Goal: Task Accomplishment & Management: Complete application form

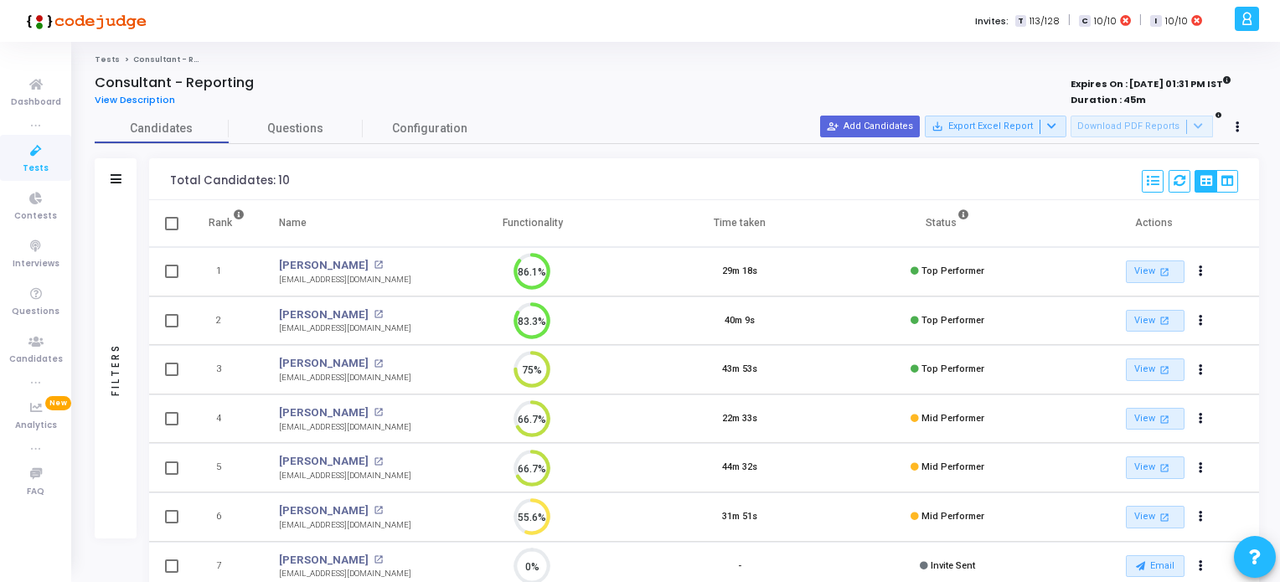
click at [31, 162] on span "Tests" at bounding box center [36, 169] width 26 height 14
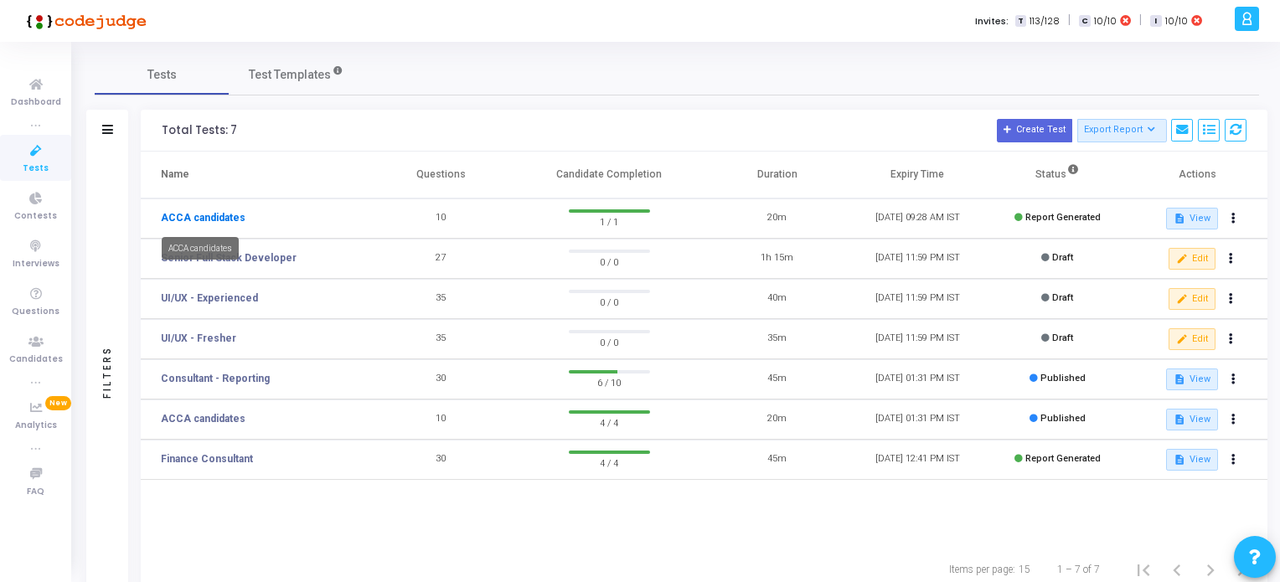
click at [225, 216] on link "ACCA candidates" at bounding box center [203, 217] width 85 height 15
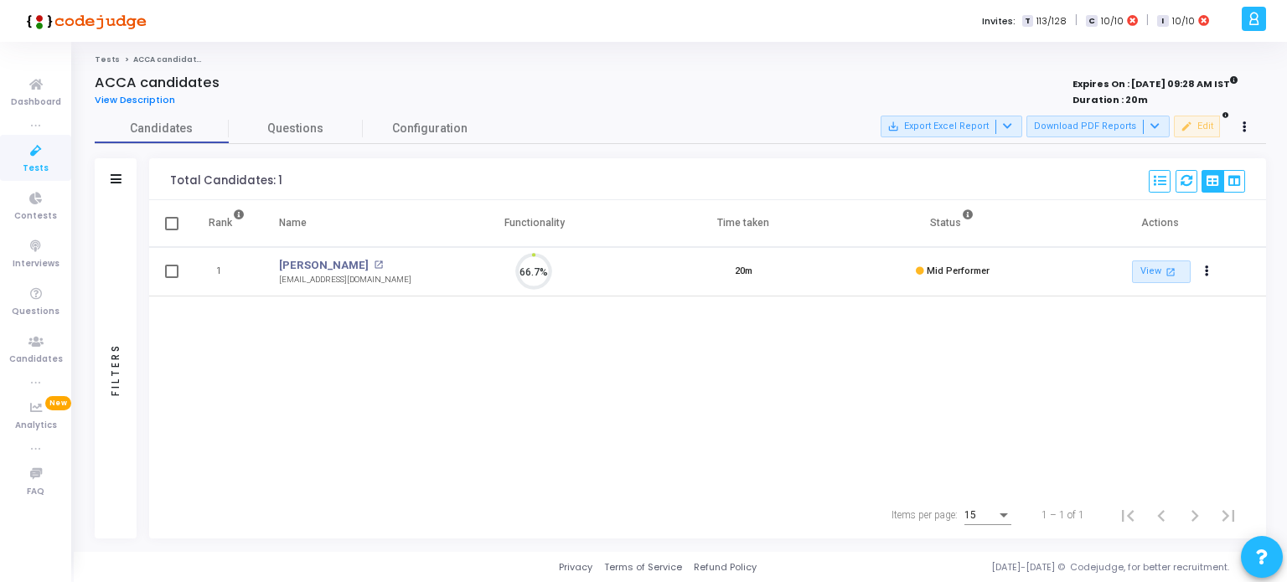
scroll to position [34, 43]
click at [33, 162] on span "Tests" at bounding box center [36, 169] width 26 height 14
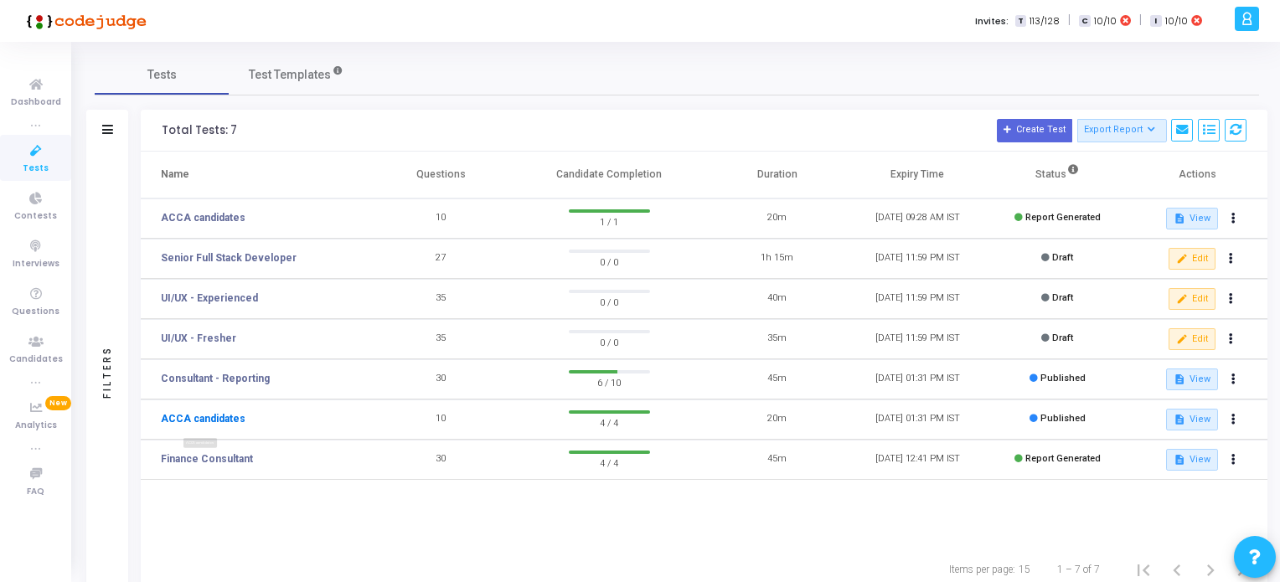
click at [210, 421] on link "ACCA candidates" at bounding box center [203, 418] width 85 height 15
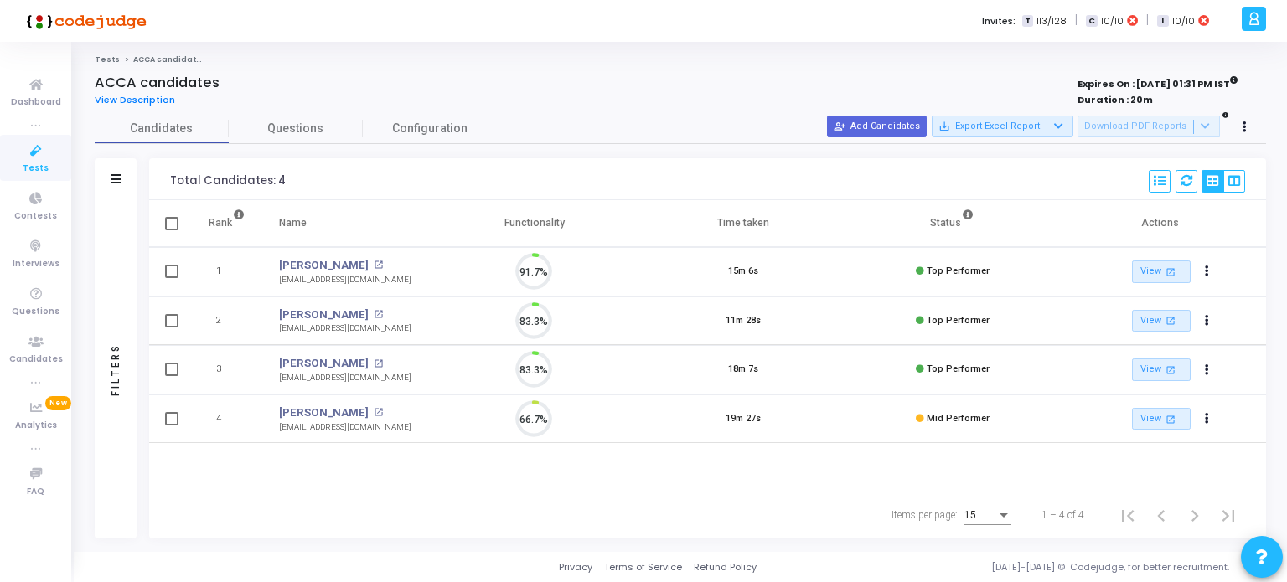
scroll to position [7, 7]
click at [896, 125] on button "person_add_alt Add Candidates" at bounding box center [877, 127] width 100 height 22
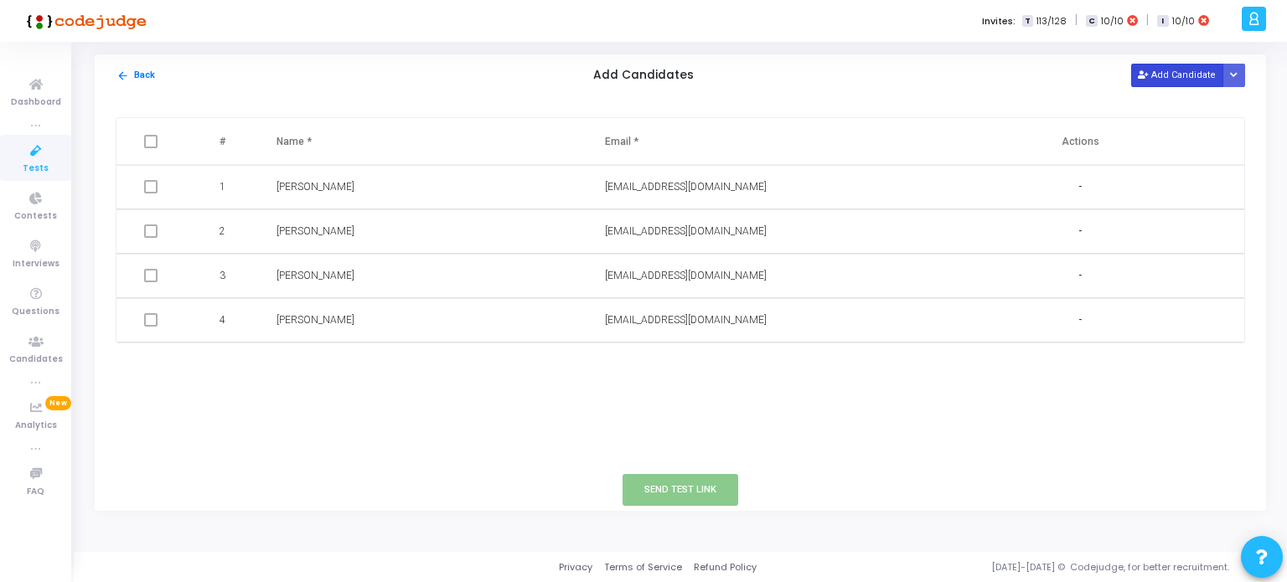
click at [1159, 78] on button "Add Candidate" at bounding box center [1177, 75] width 92 height 23
click at [630, 371] on input "text" at bounding box center [707, 365] width 204 height 28
paste input "soham.shetty@gmail.com"
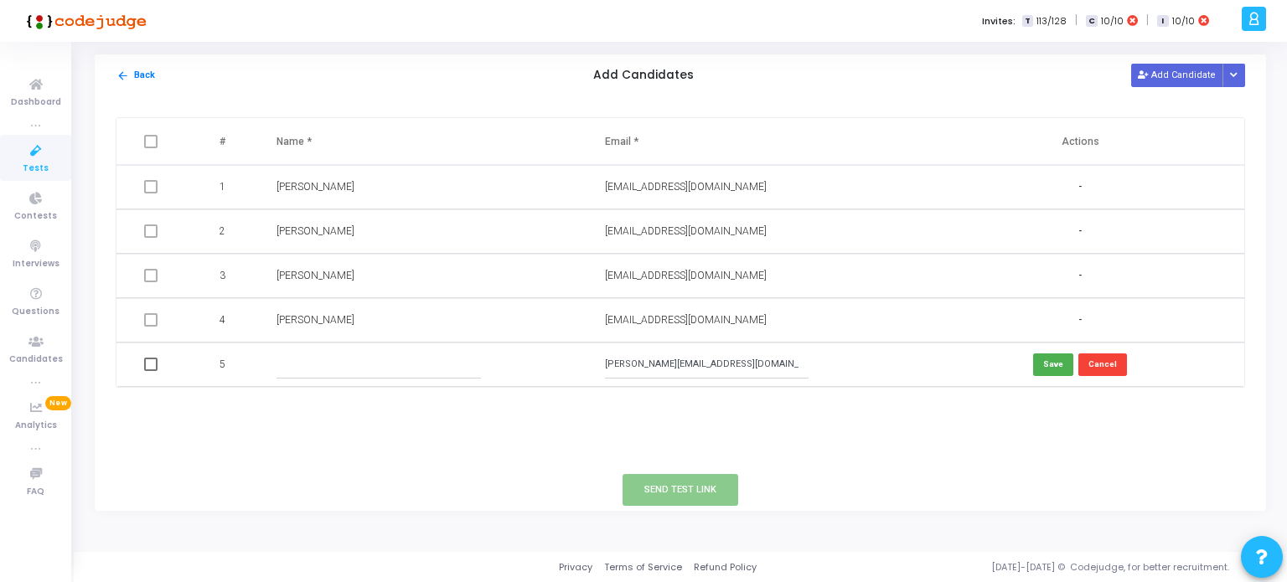
type input "soham.shetty@gmail.com"
drag, startPoint x: 630, startPoint y: 371, endPoint x: 354, endPoint y: 368, distance: 275.6
click at [354, 368] on input "text" at bounding box center [378, 365] width 204 height 28
type input "Soham Shetty"
click at [1052, 364] on button "Save" at bounding box center [1053, 364] width 40 height 23
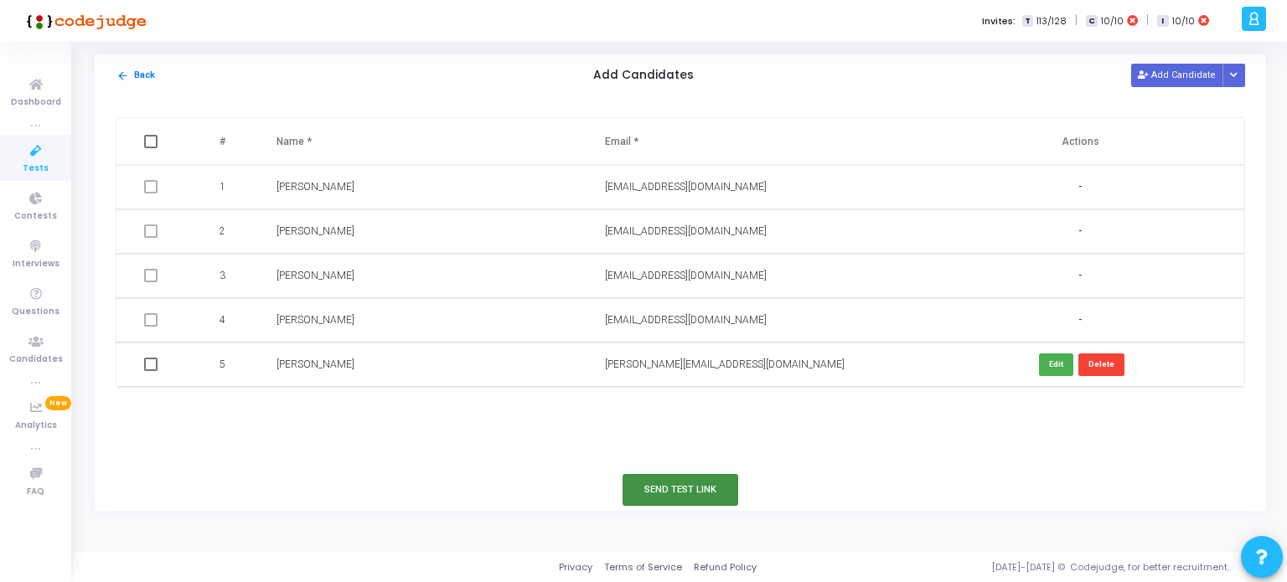
click at [710, 496] on button "Send Test Link" at bounding box center [680, 489] width 116 height 31
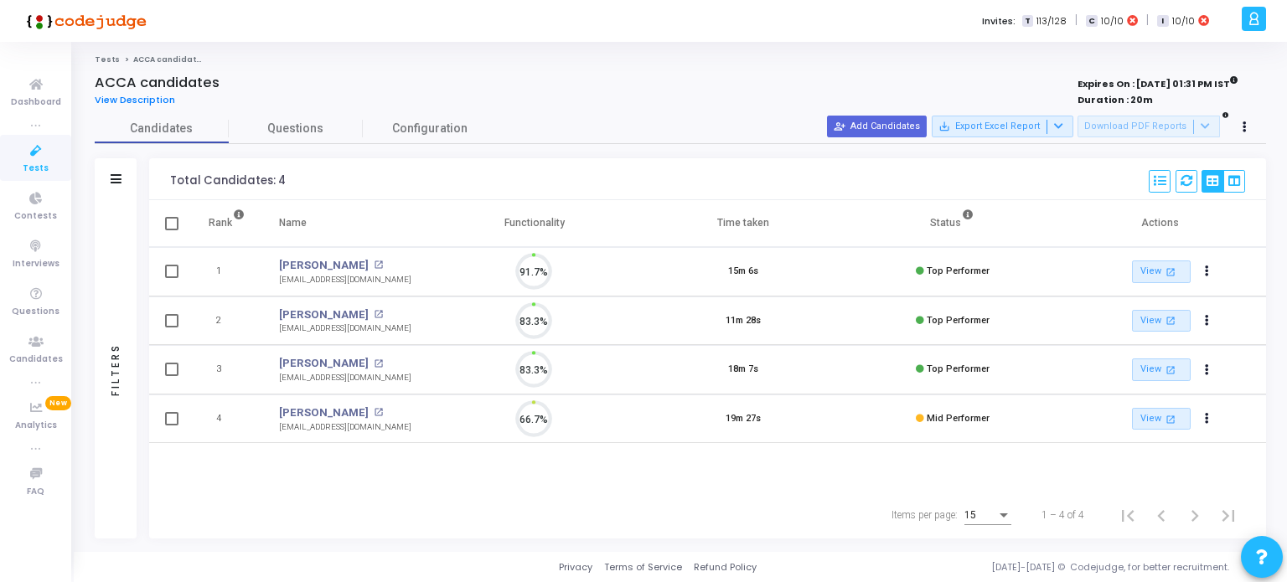
scroll to position [34, 43]
click at [885, 126] on button "person_add_alt Add Candidates" at bounding box center [877, 127] width 100 height 22
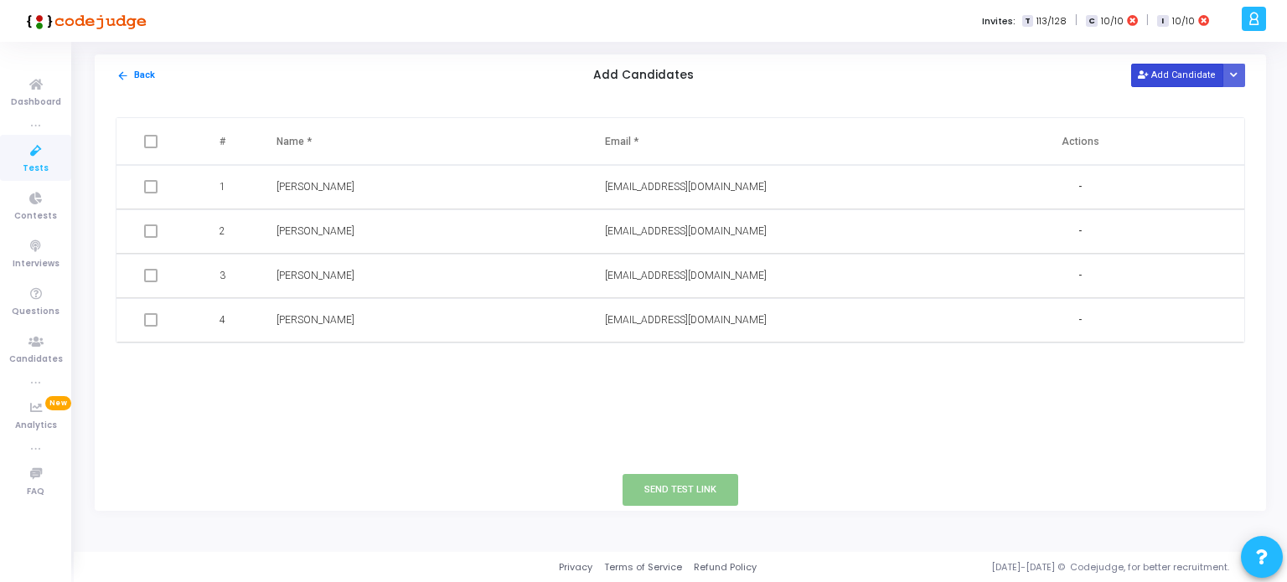
click at [1160, 80] on button "Add Candidate" at bounding box center [1177, 75] width 92 height 23
click at [610, 366] on input "text" at bounding box center [707, 365] width 204 height 28
paste input "soham.shetty@gmail.com"
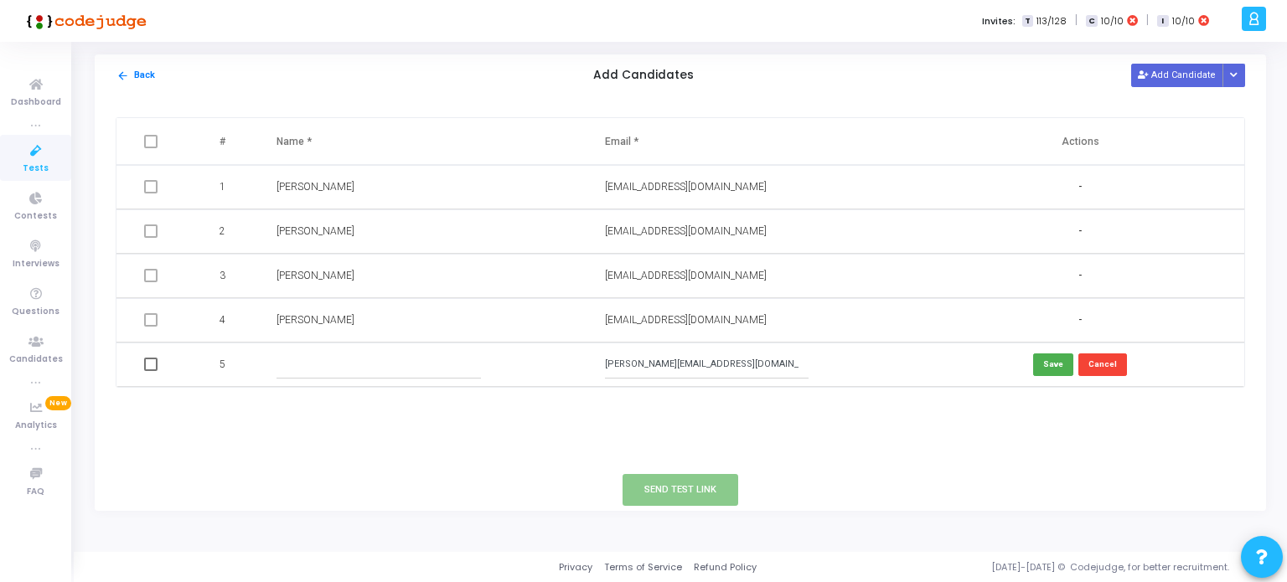
type input "soham.shetty@gmail.com"
click at [338, 367] on input "text" at bounding box center [378, 365] width 204 height 28
type input "Soham Shetty"
click at [1049, 367] on button "Save" at bounding box center [1053, 364] width 40 height 23
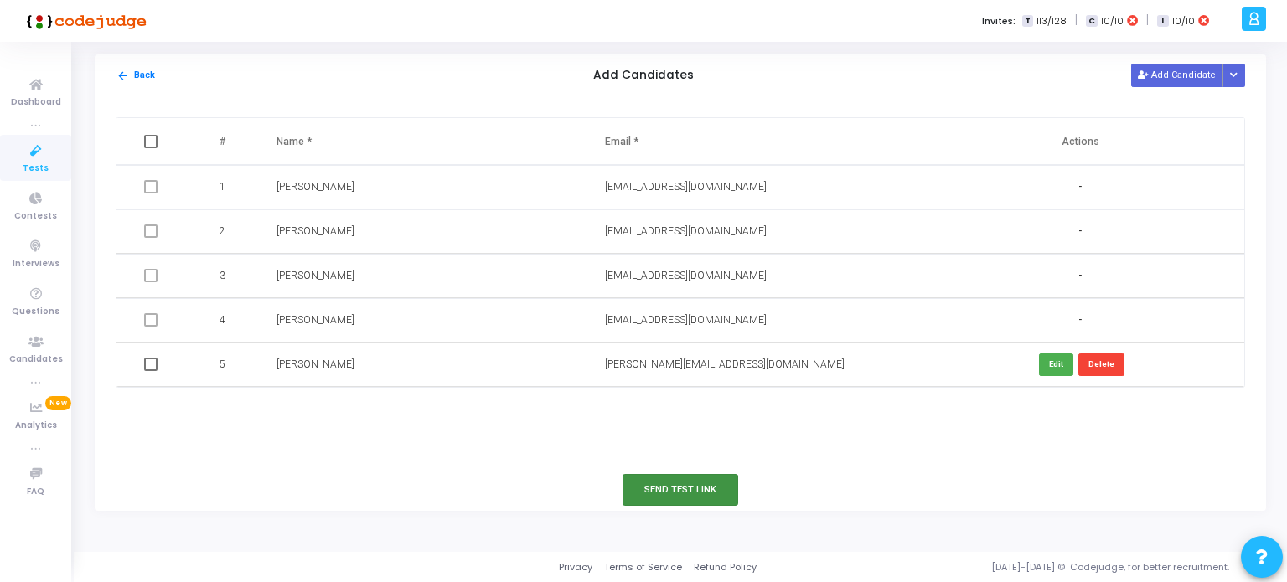
click at [676, 491] on button "Send Test Link" at bounding box center [680, 489] width 116 height 31
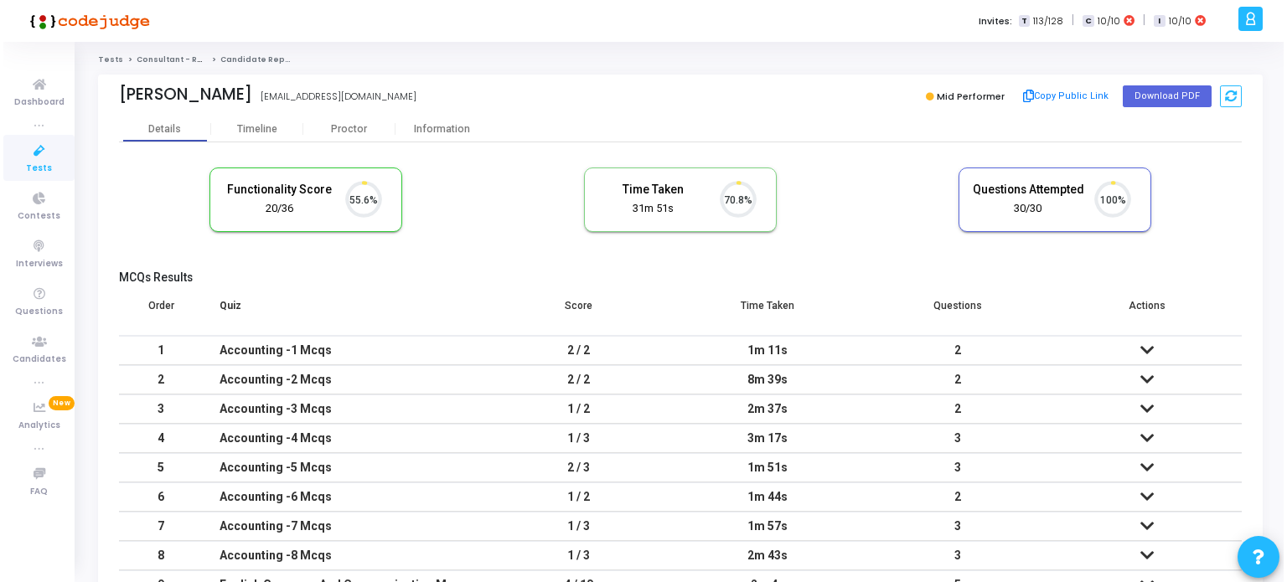
scroll to position [34, 43]
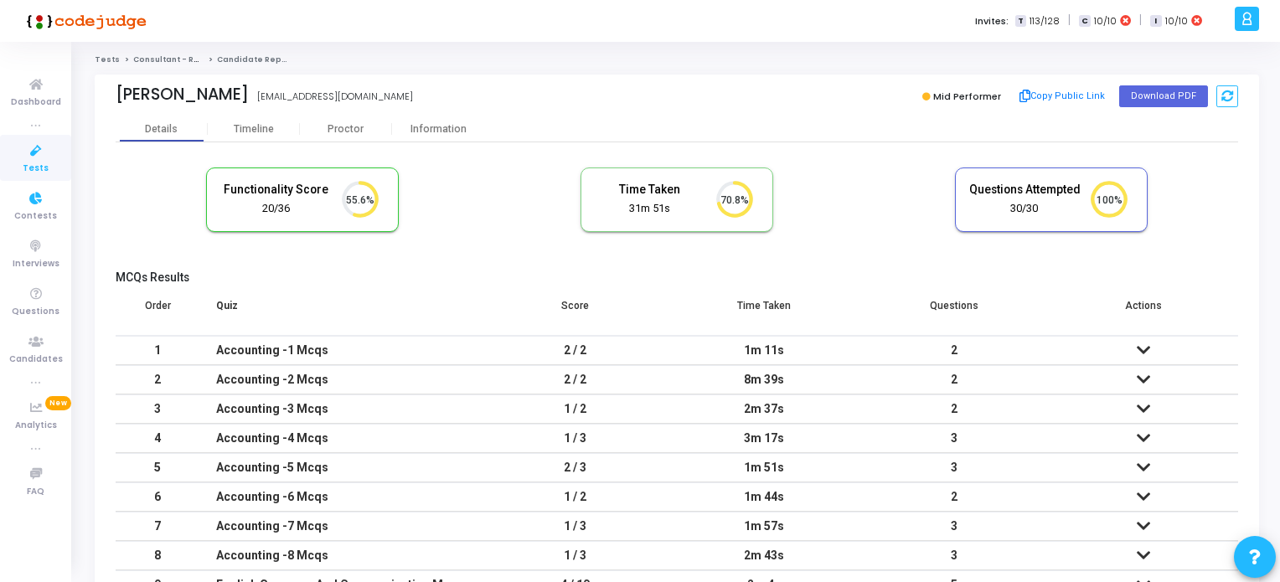
click at [33, 162] on span "Tests" at bounding box center [36, 169] width 26 height 14
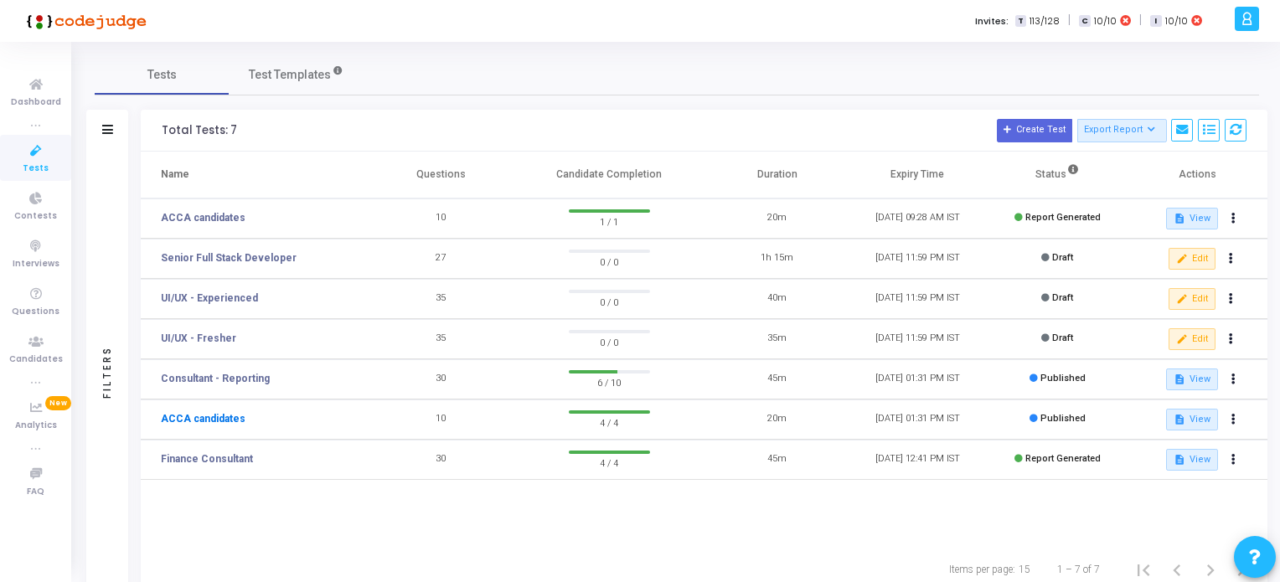
click at [219, 423] on link "ACCA candidates" at bounding box center [203, 418] width 85 height 15
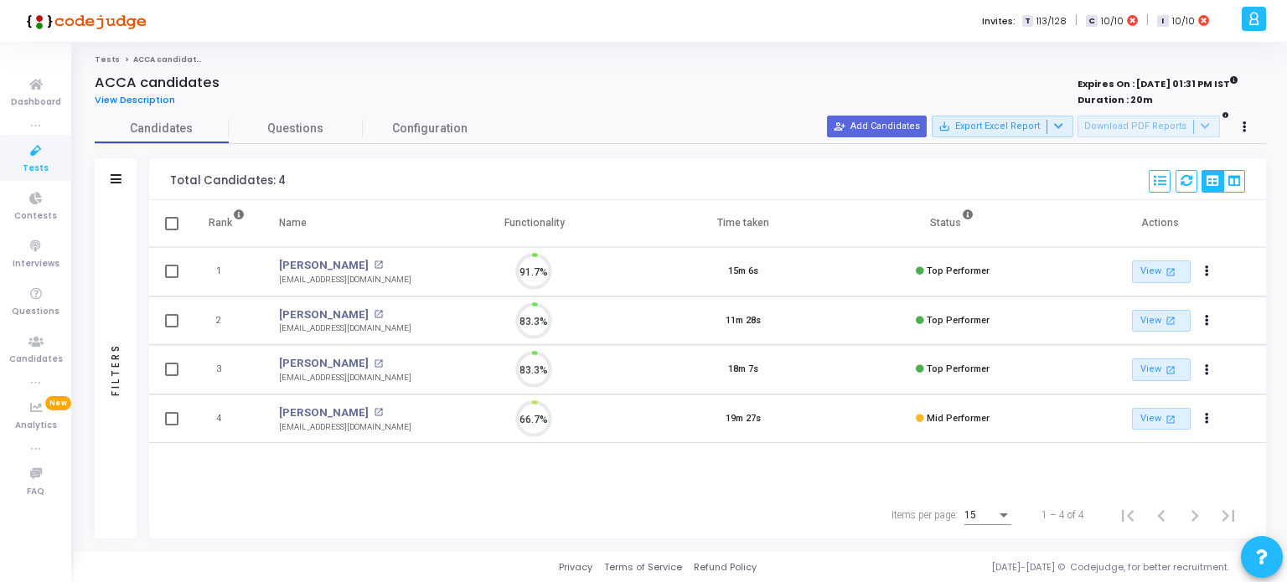
scroll to position [34, 43]
click at [908, 126] on button "person_add_alt Add Candidates" at bounding box center [877, 127] width 100 height 22
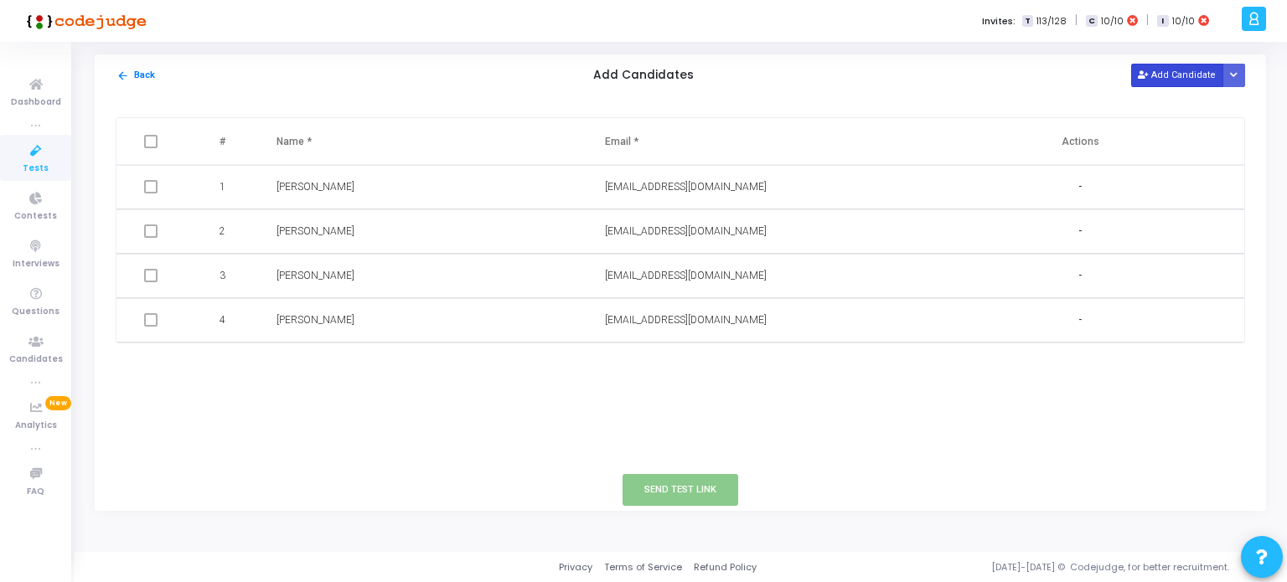
click at [1188, 73] on button "Add Candidate" at bounding box center [1177, 75] width 92 height 23
click at [634, 355] on input "text" at bounding box center [707, 365] width 204 height 28
paste input "[PERSON_NAME][EMAIL_ADDRESS][DOMAIN_NAME]"
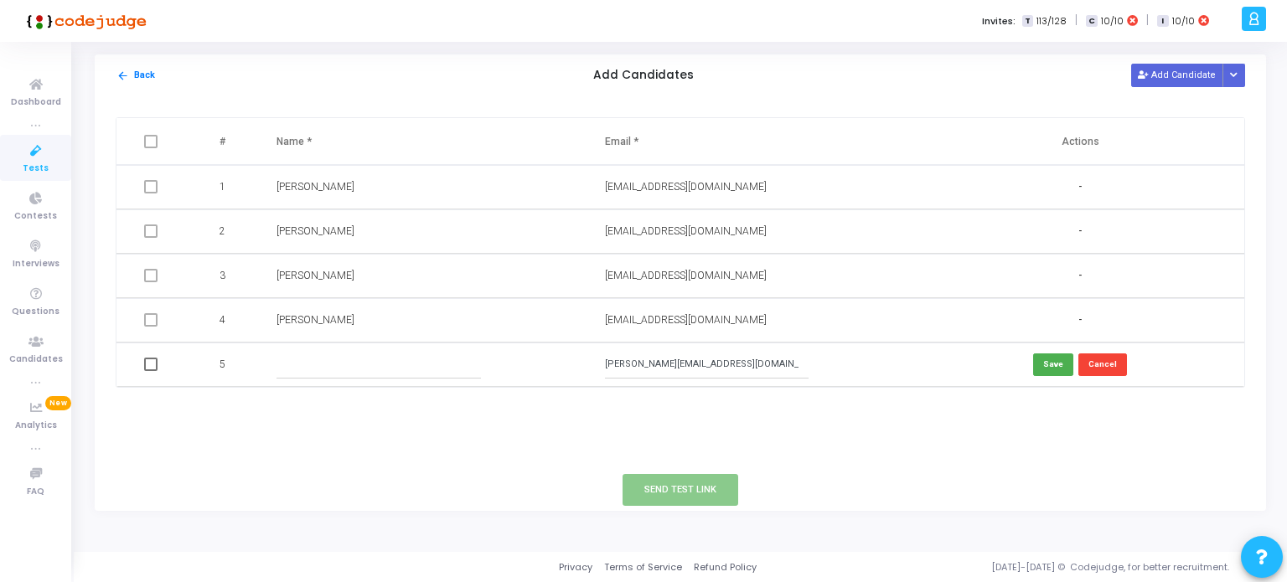
type input "soham.shetty@gmail.com"
click at [466, 371] on input "text" at bounding box center [378, 365] width 204 height 28
type input "Soham Shetty"
click at [1060, 364] on button "Save" at bounding box center [1053, 364] width 40 height 23
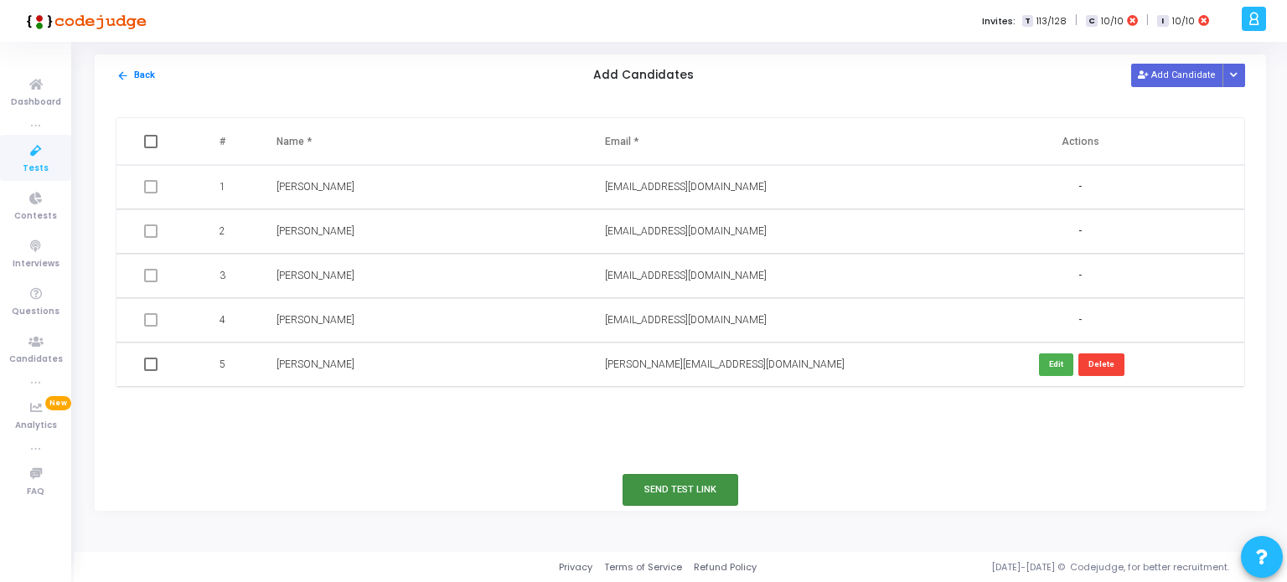
click at [676, 487] on button "Send Test Link" at bounding box center [680, 489] width 116 height 31
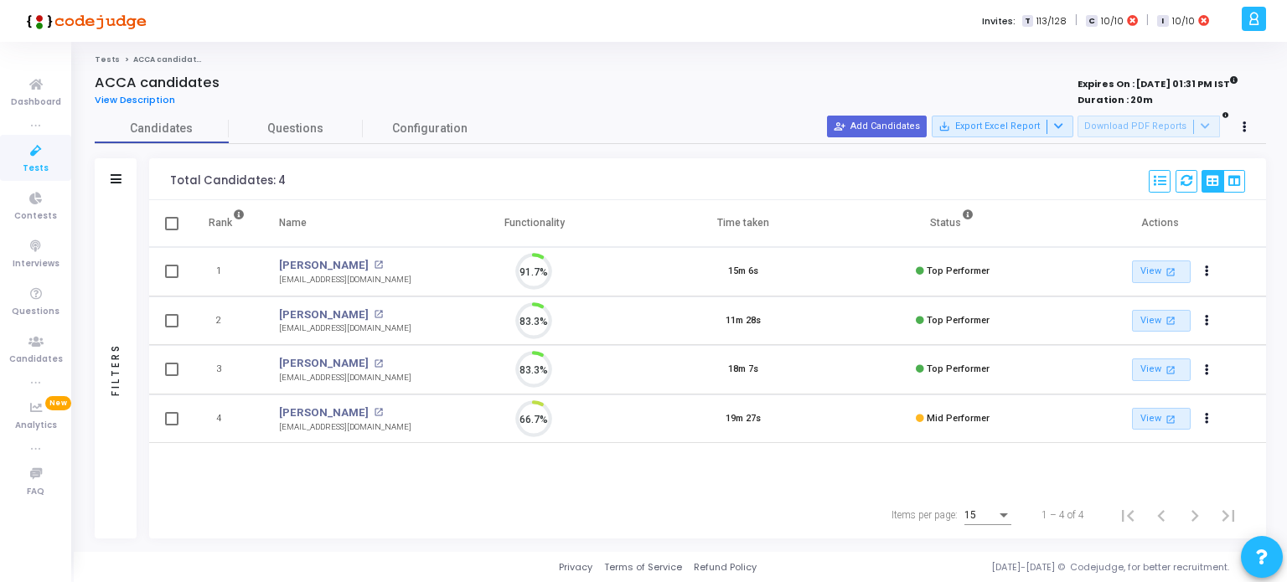
scroll to position [34, 43]
click at [900, 128] on button "person_add_alt Add Candidates" at bounding box center [877, 127] width 100 height 22
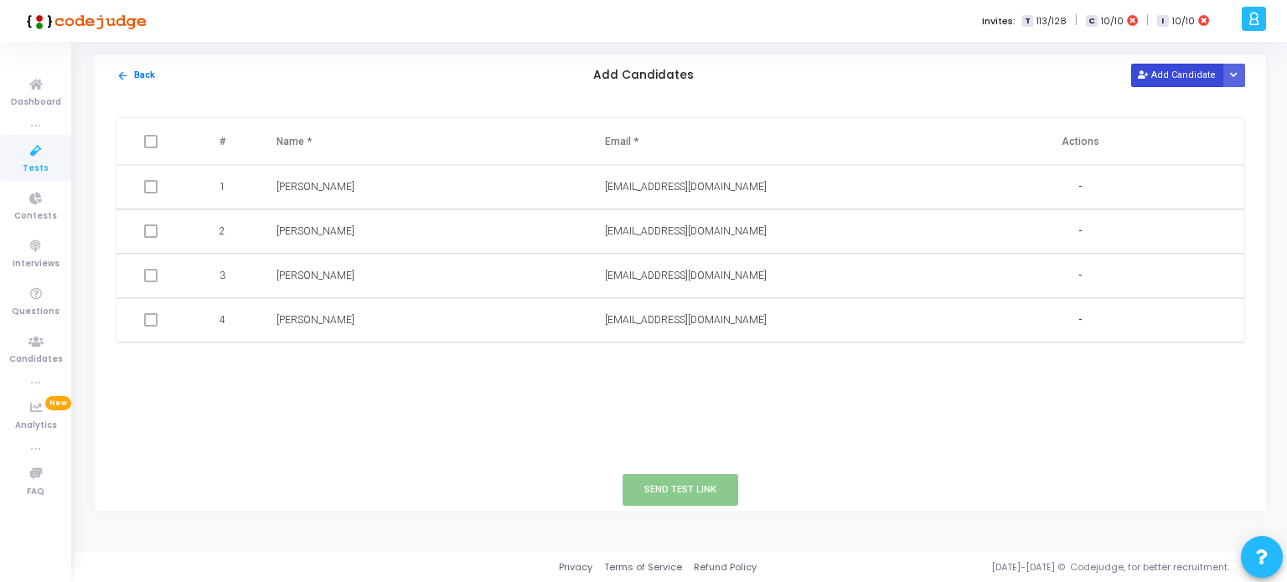
click at [1159, 72] on button "Add Candidate" at bounding box center [1177, 75] width 92 height 23
click at [623, 366] on input "text" at bounding box center [707, 365] width 204 height 28
paste input "soham.shetty@gmail.com"
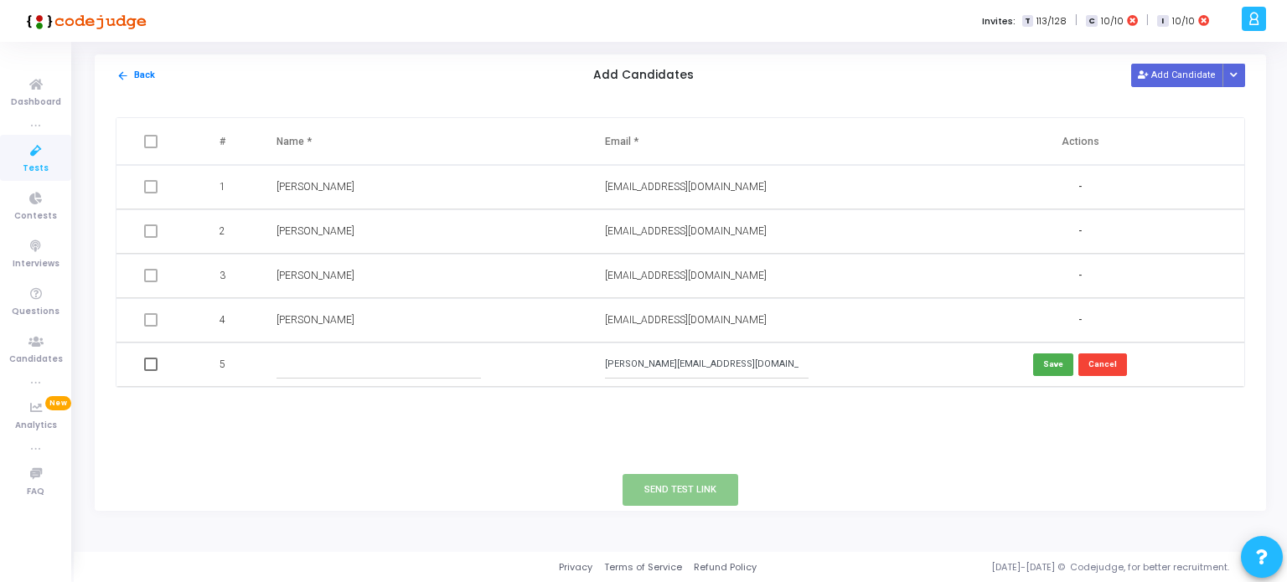
type input "soham.shetty@gmail.com"
click at [374, 369] on input "text" at bounding box center [378, 365] width 204 height 28
type input "Soham Shetty"
click at [1049, 363] on button "Save" at bounding box center [1053, 364] width 40 height 23
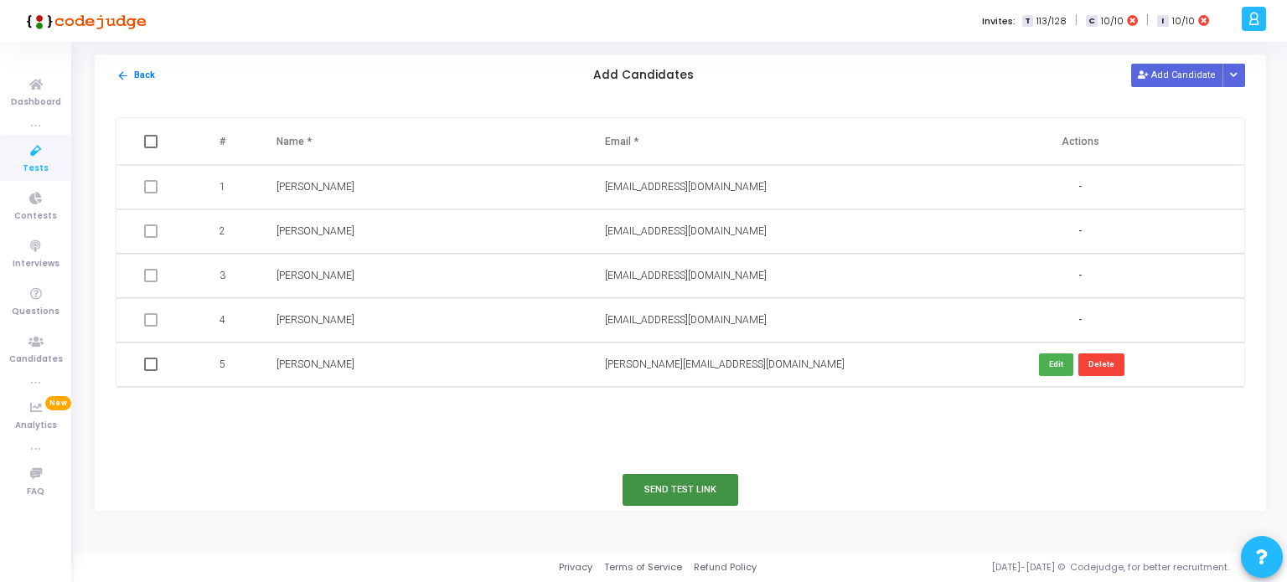
click at [675, 488] on button "Send Test Link" at bounding box center [680, 489] width 116 height 31
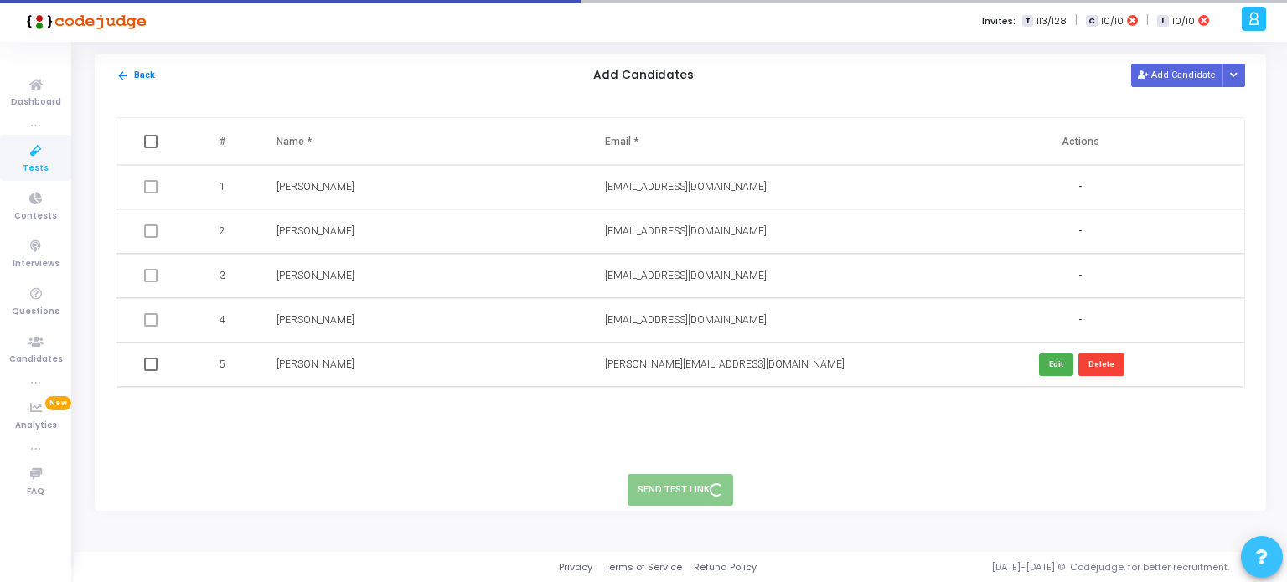
click at [1256, 552] on icon at bounding box center [1262, 557] width 12 height 12
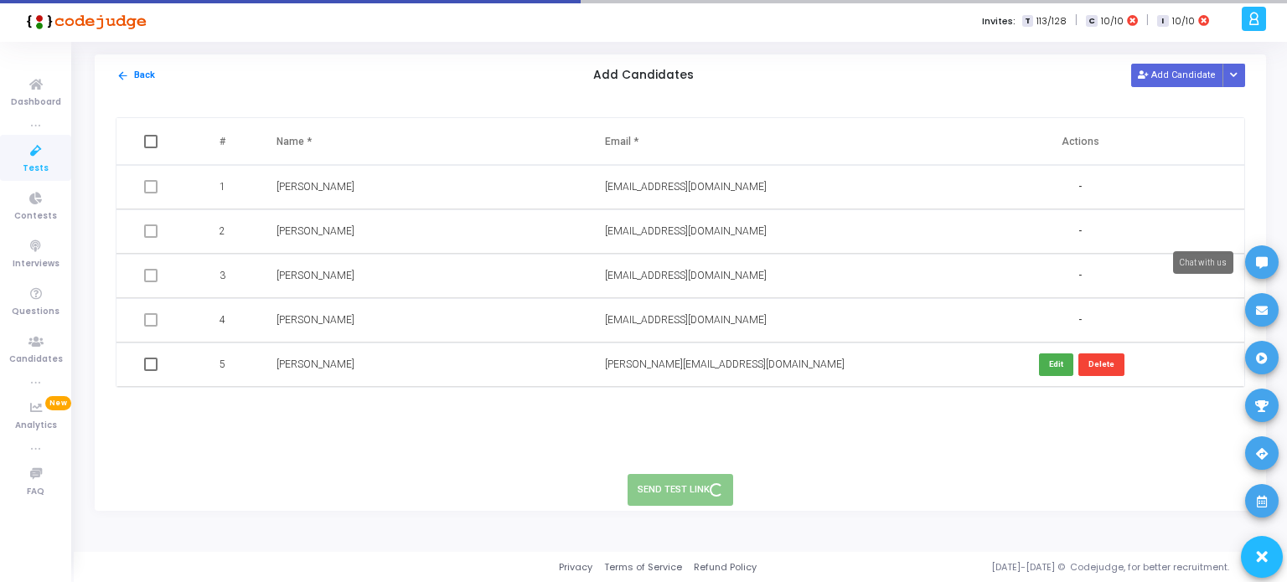
click at [1256, 261] on icon at bounding box center [1262, 263] width 12 height 12
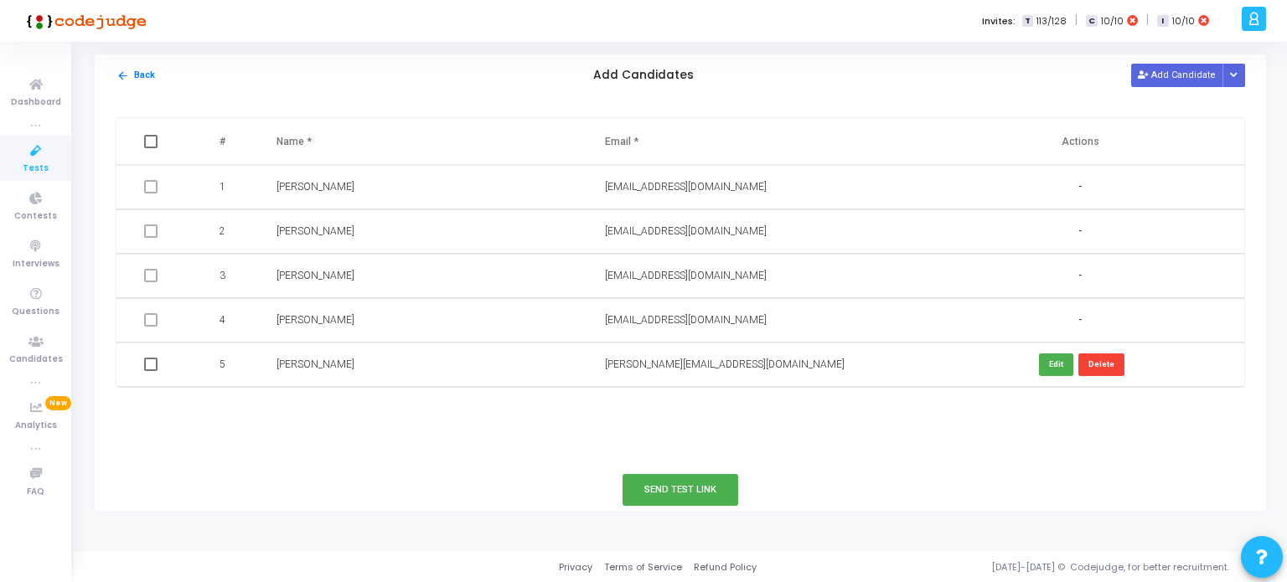
click at [888, 415] on div "# Name * Email * Actions 1 Pramod Nag pnag3892@gmail.com - 2 Kankshita Borade k…" at bounding box center [680, 282] width 1171 height 373
click at [667, 489] on button "Send Test Link" at bounding box center [680, 489] width 116 height 31
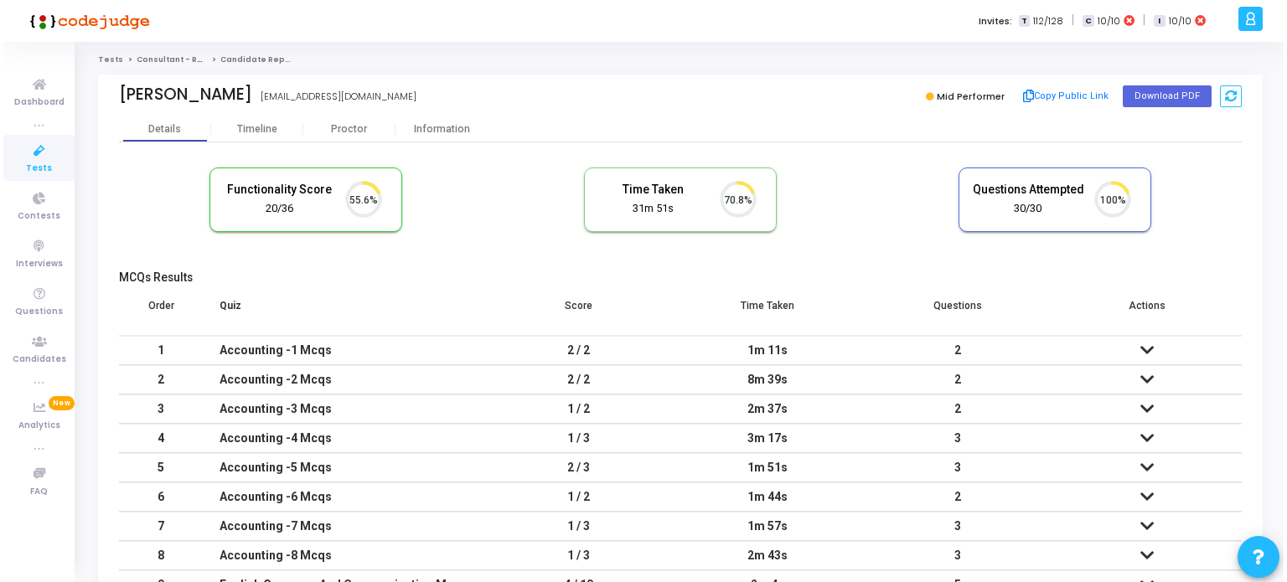
scroll to position [34, 43]
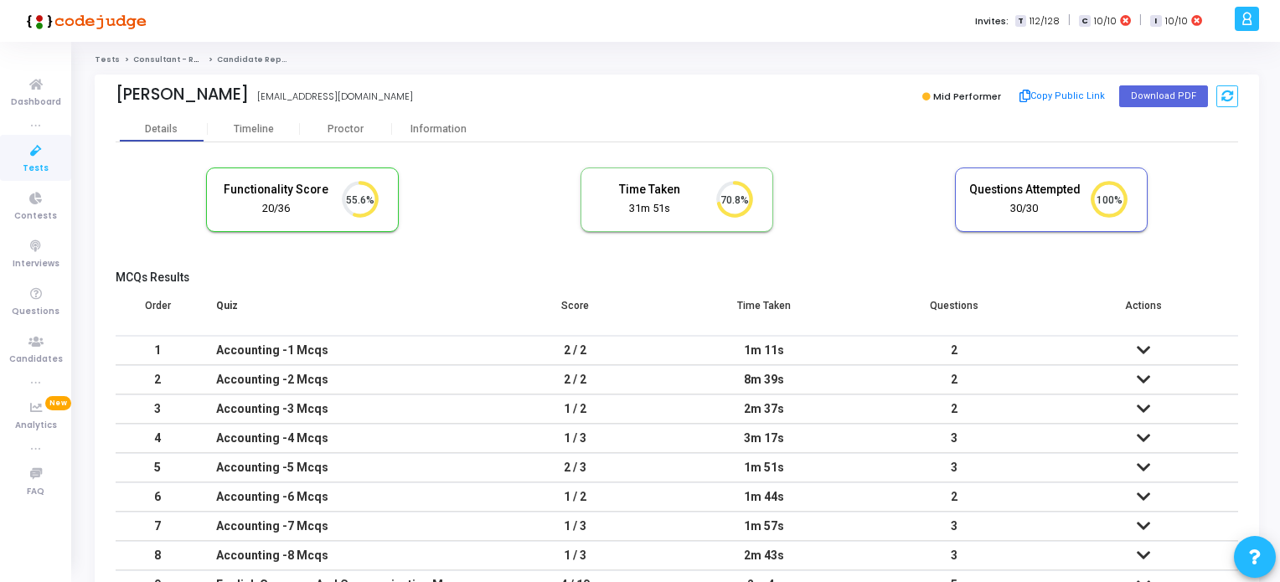
click at [44, 152] on icon at bounding box center [35, 151] width 35 height 21
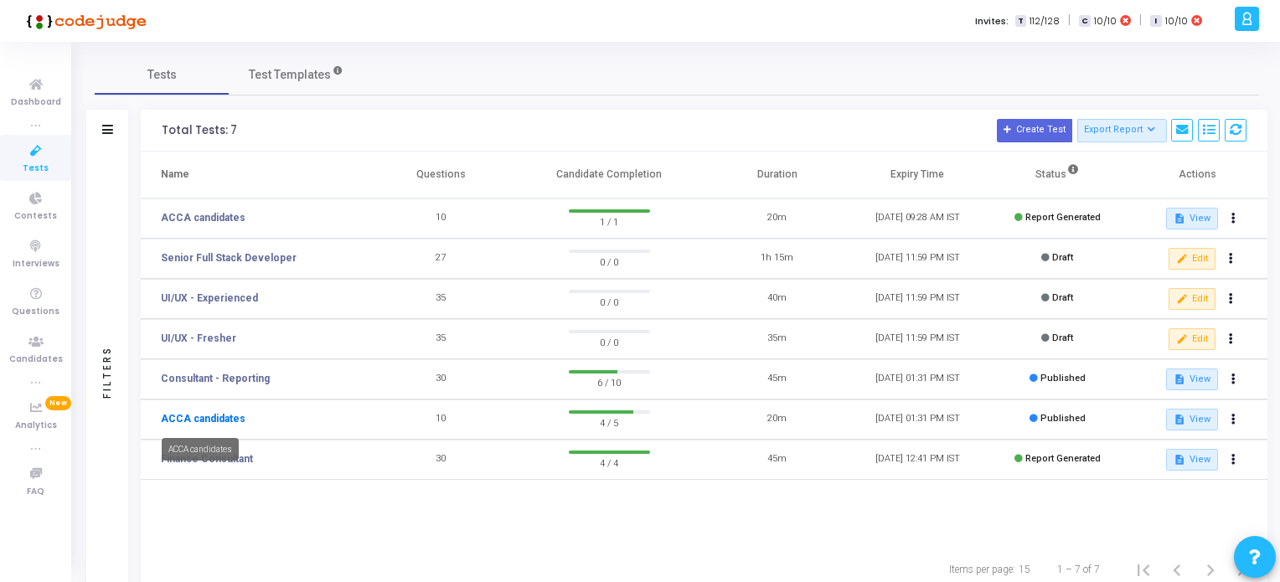
click at [221, 416] on link "ACCA candidates" at bounding box center [203, 418] width 85 height 15
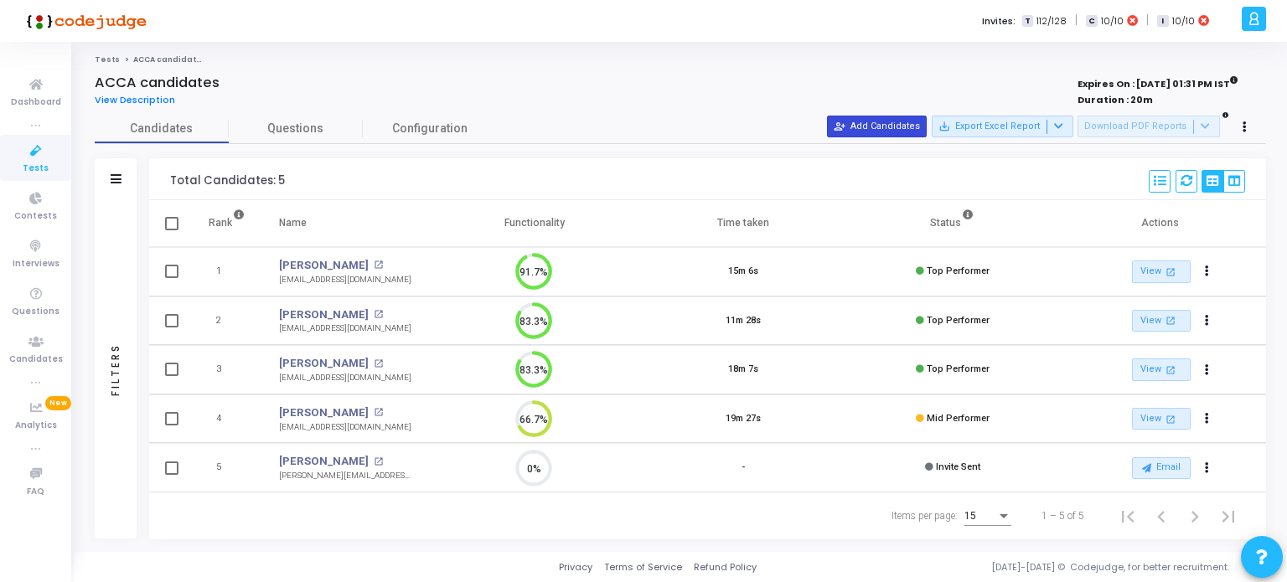
click at [891, 123] on button "person_add_alt Add Candidates" at bounding box center [877, 127] width 100 height 22
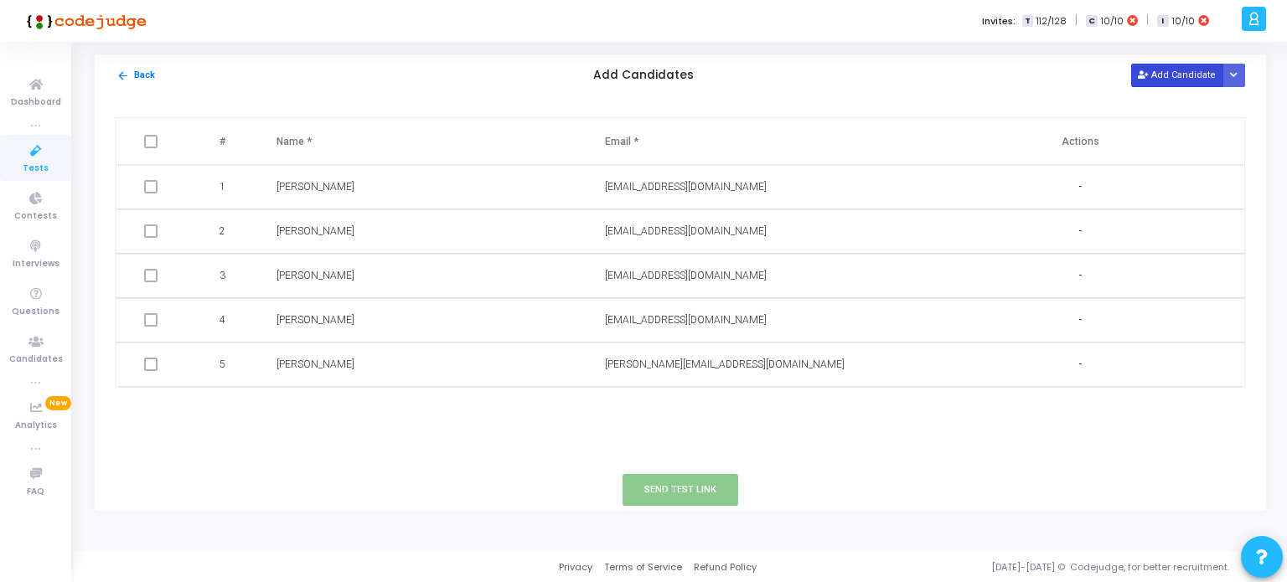
click at [1185, 77] on button "Add Candidate" at bounding box center [1177, 75] width 92 height 23
click at [625, 405] on input "text" at bounding box center [707, 409] width 204 height 28
paste input "meetgupta010@gmail.com"
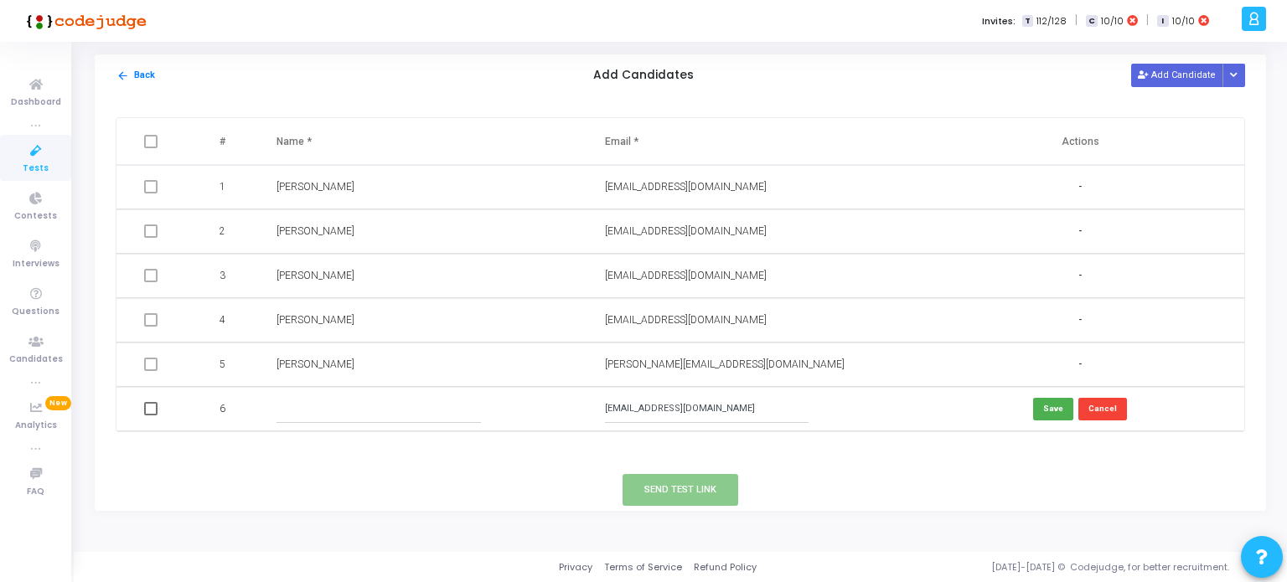
type input "meetgupta010@gmail.com"
click at [384, 415] on input "text" at bounding box center [378, 409] width 204 height 28
type input "Meet Gupta"
click at [1058, 410] on button "Save" at bounding box center [1053, 409] width 40 height 23
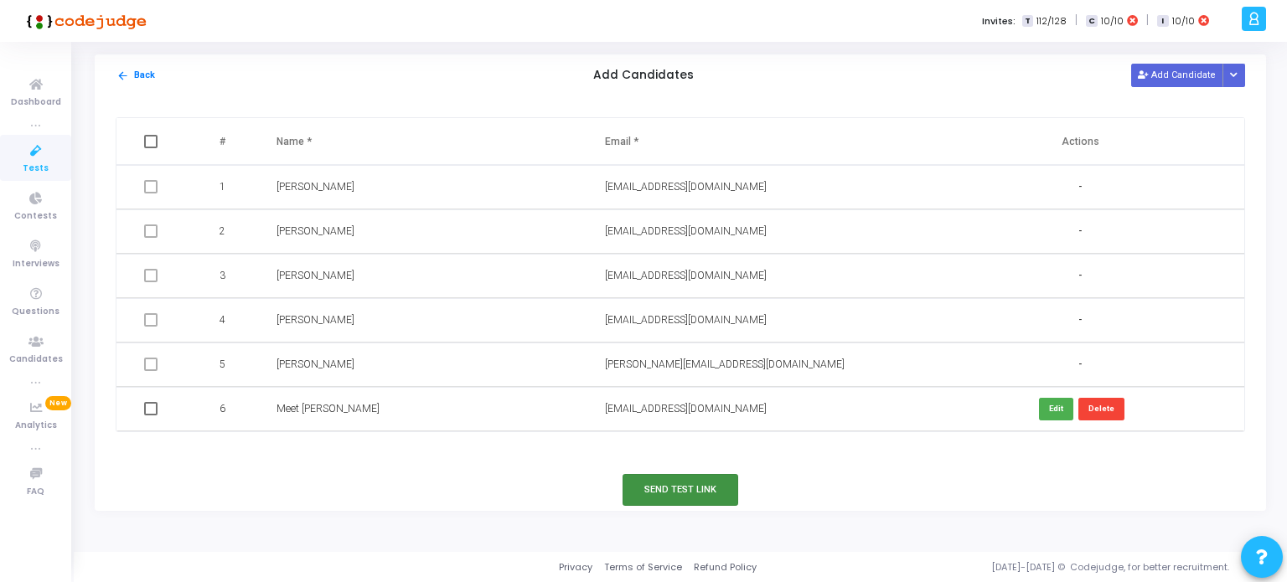
click at [684, 492] on button "Send Test Link" at bounding box center [680, 489] width 116 height 31
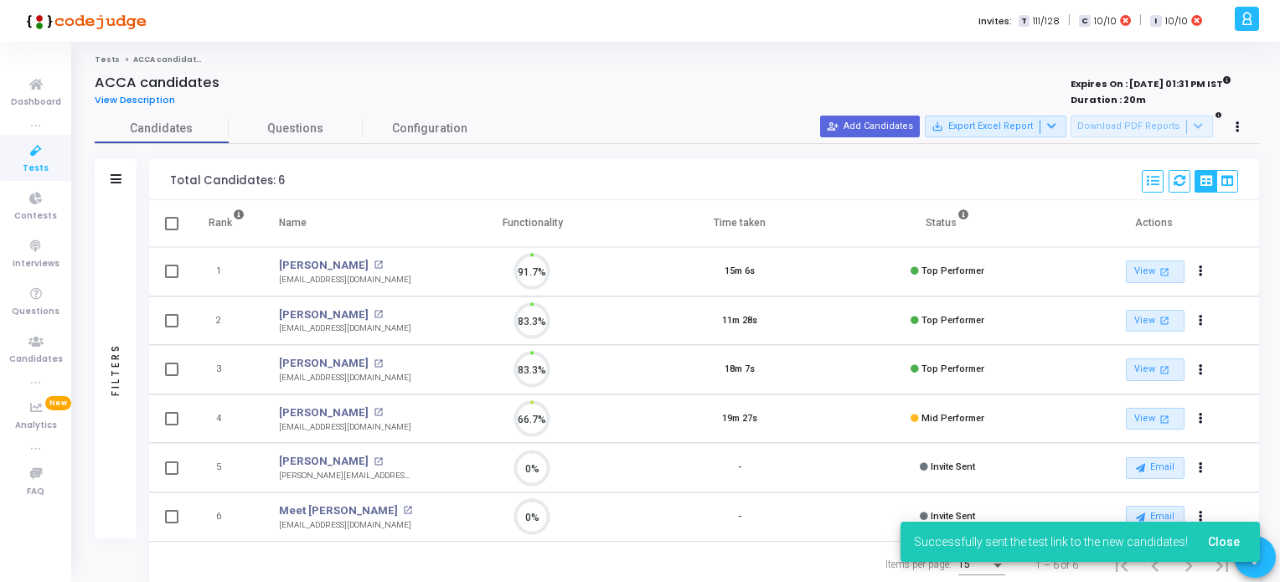
scroll to position [34, 43]
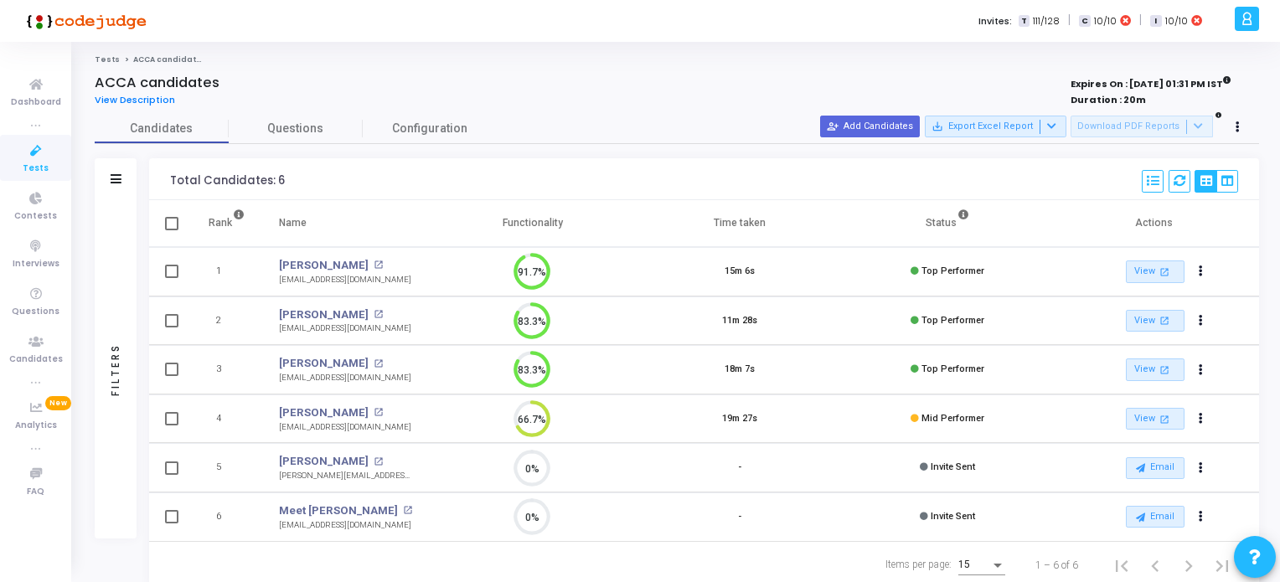
click at [30, 153] on icon at bounding box center [35, 151] width 35 height 21
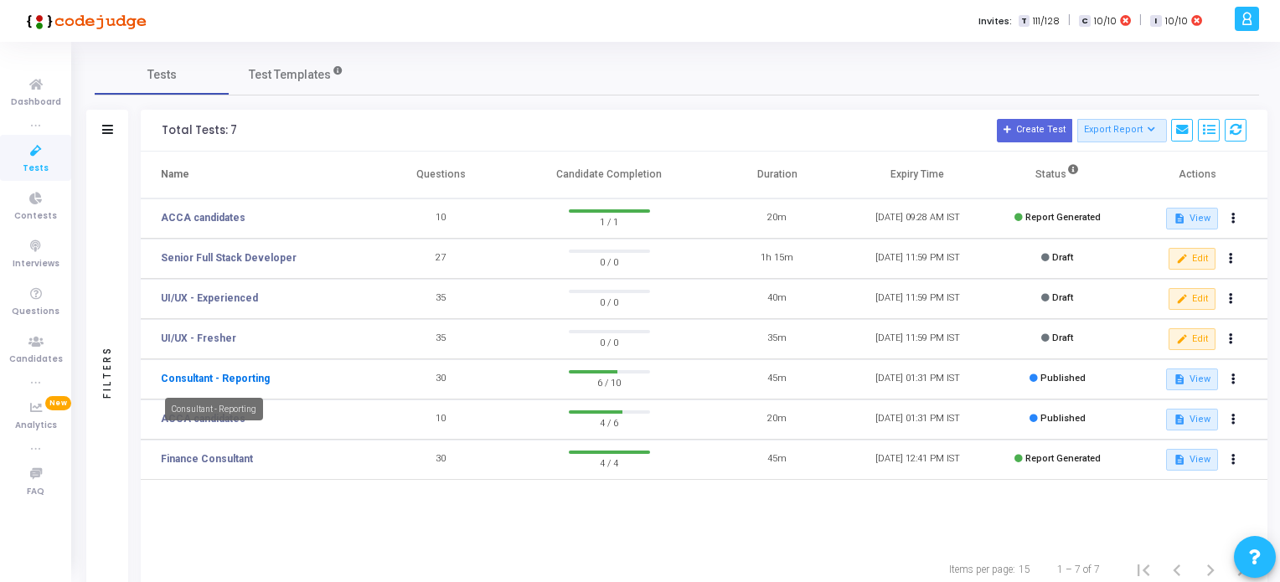
click at [229, 378] on link "Consultant - Reporting" at bounding box center [215, 378] width 109 height 15
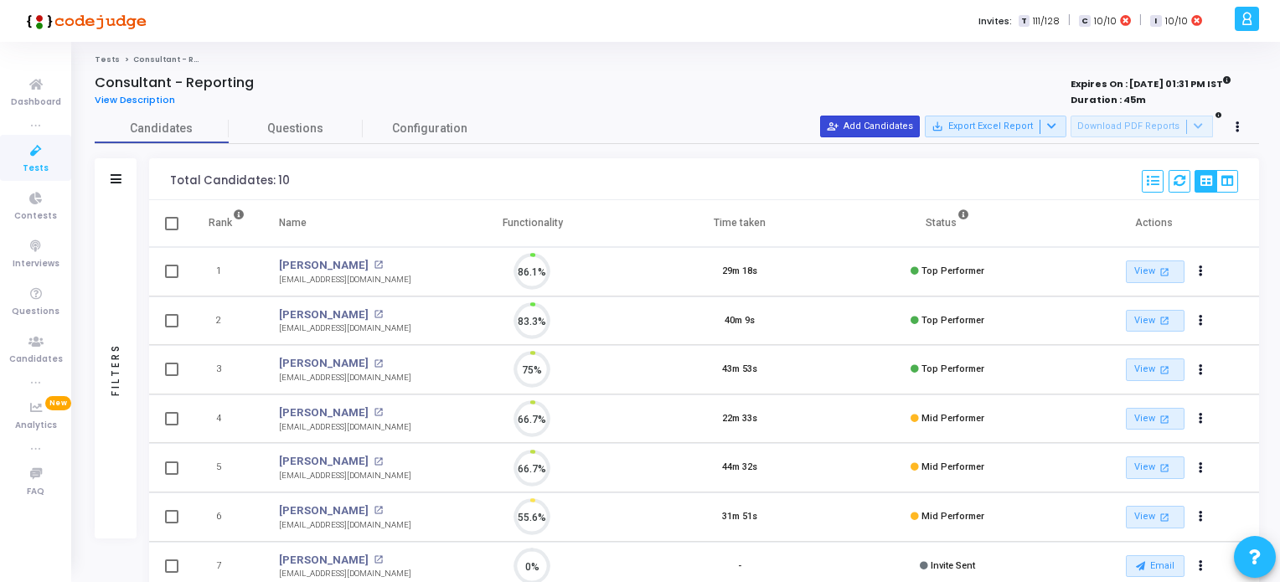
scroll to position [34, 43]
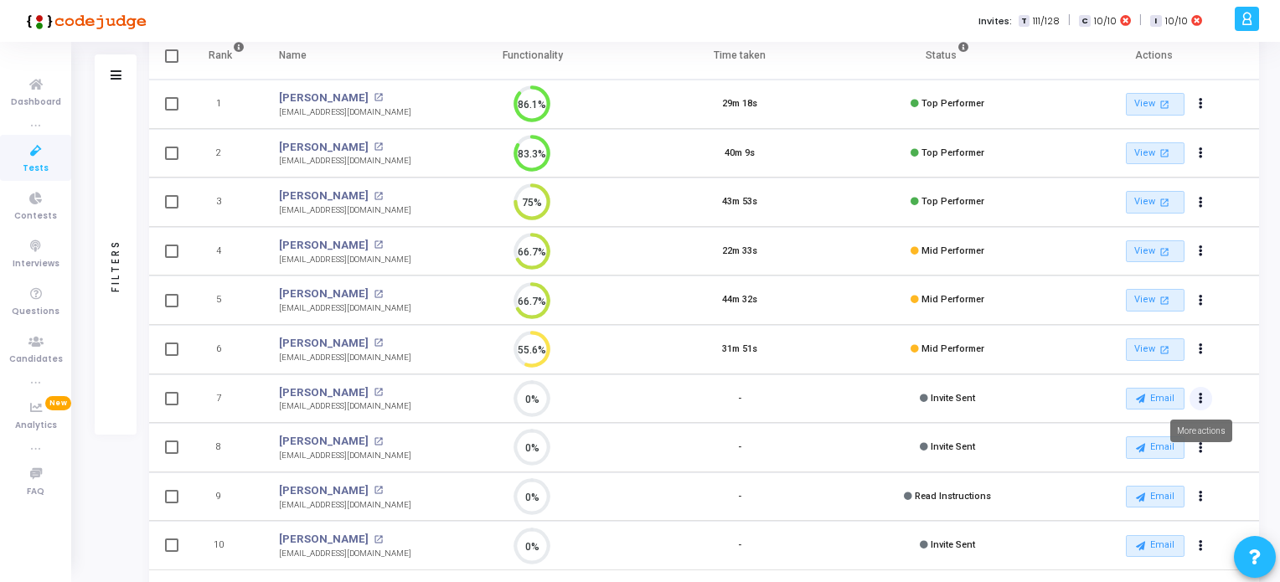
click at [1200, 398] on icon "Actions" at bounding box center [1201, 399] width 4 height 8
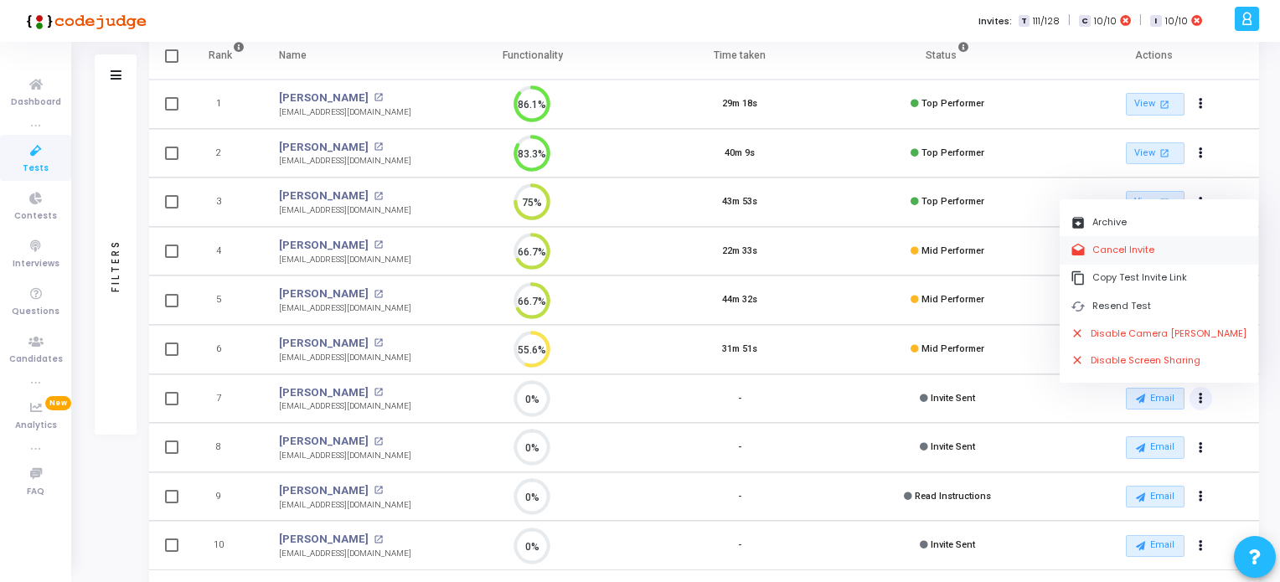
click at [1087, 255] on button "drafts Cancel Invite" at bounding box center [1159, 250] width 199 height 28
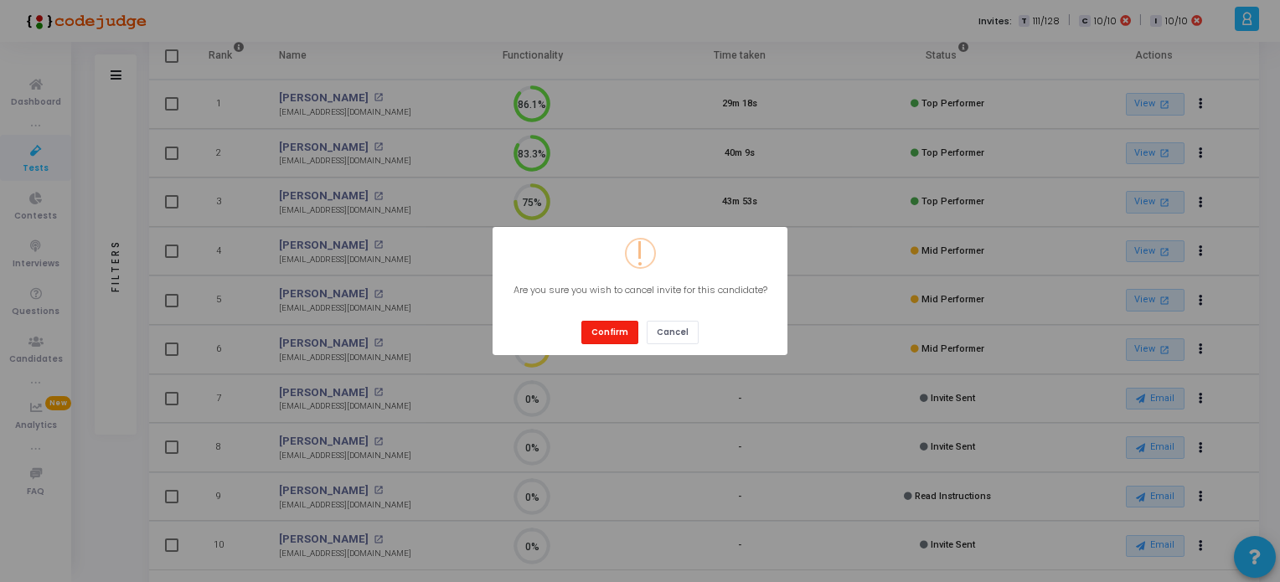
click at [603, 334] on button "Confirm" at bounding box center [609, 332] width 57 height 23
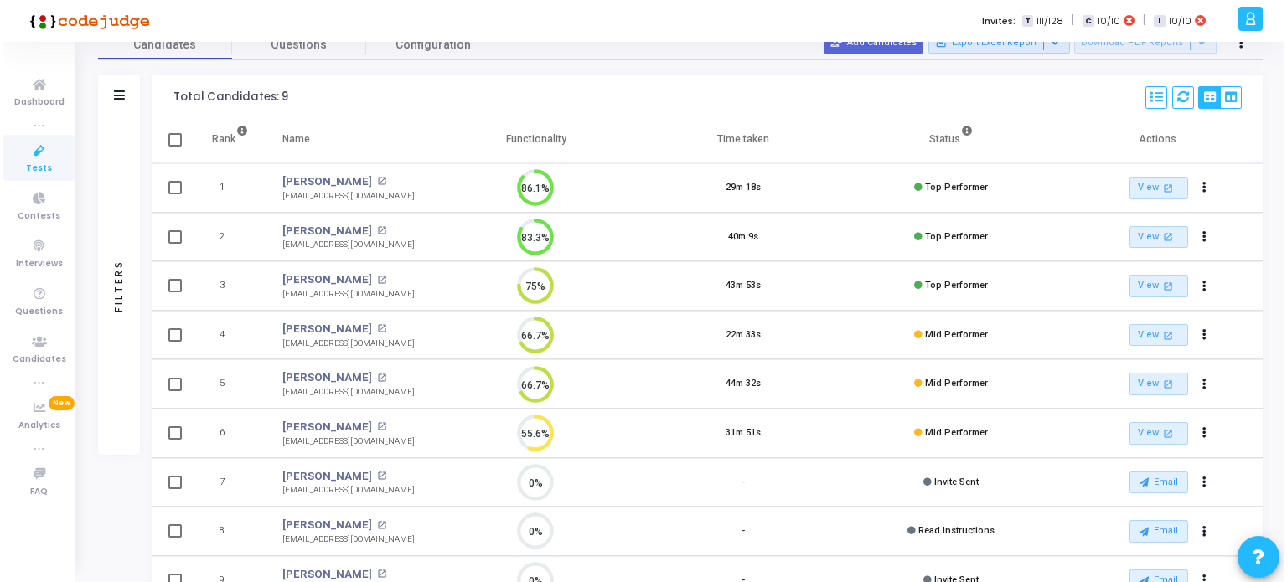
scroll to position [0, 0]
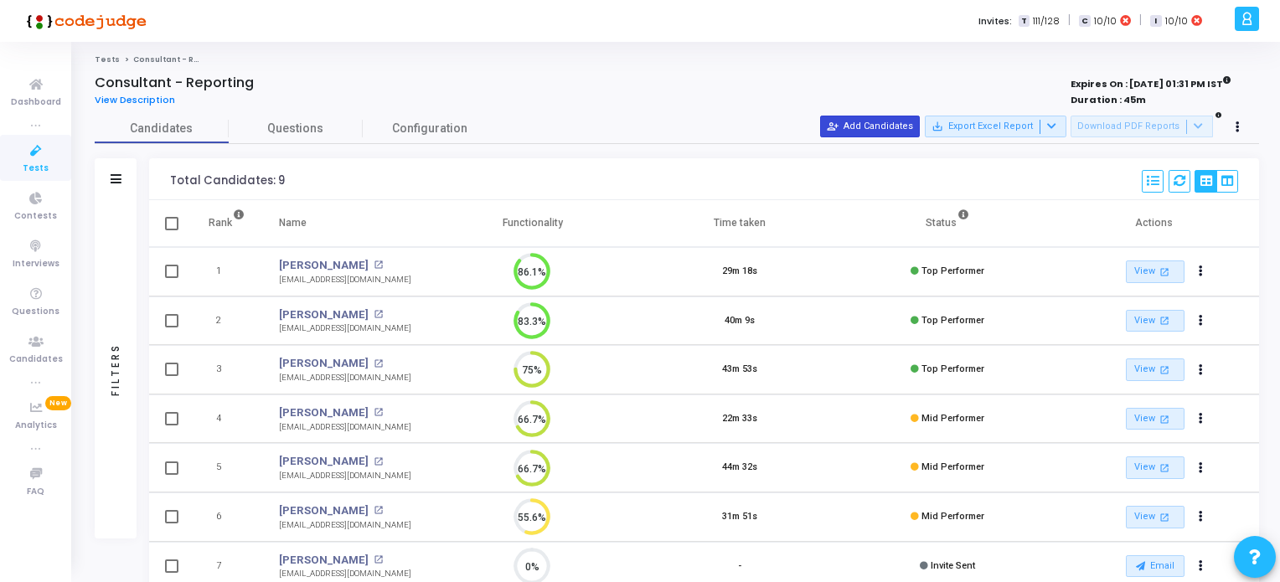
click at [897, 129] on button "person_add_alt Add Candidates" at bounding box center [870, 127] width 100 height 22
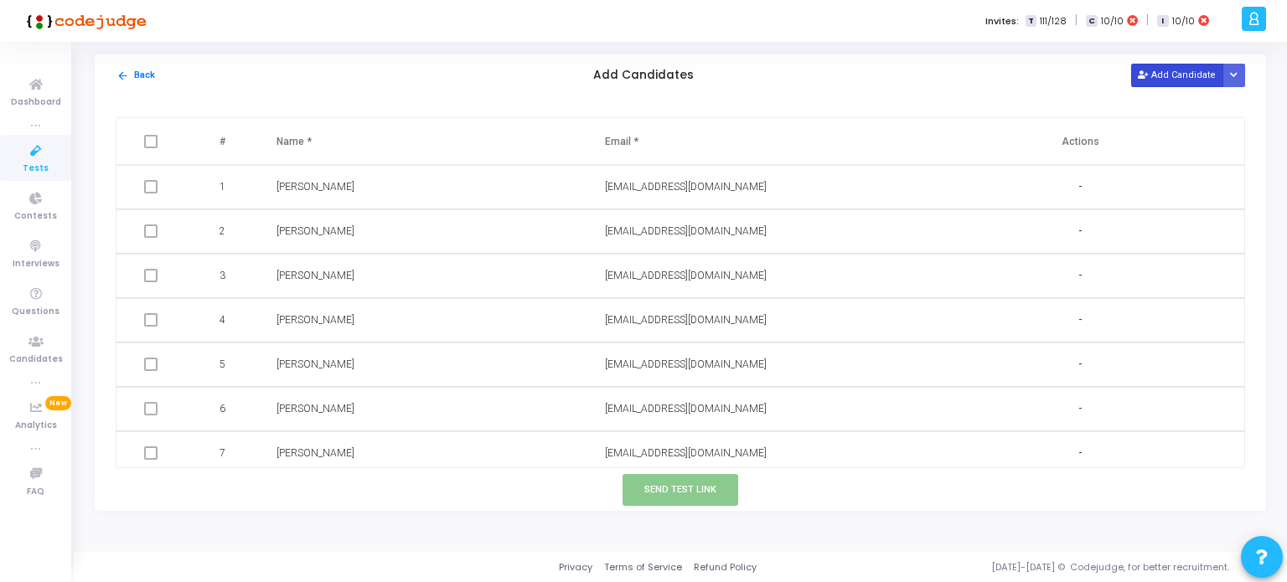
click at [1183, 71] on button "Add Candidate" at bounding box center [1177, 75] width 92 height 23
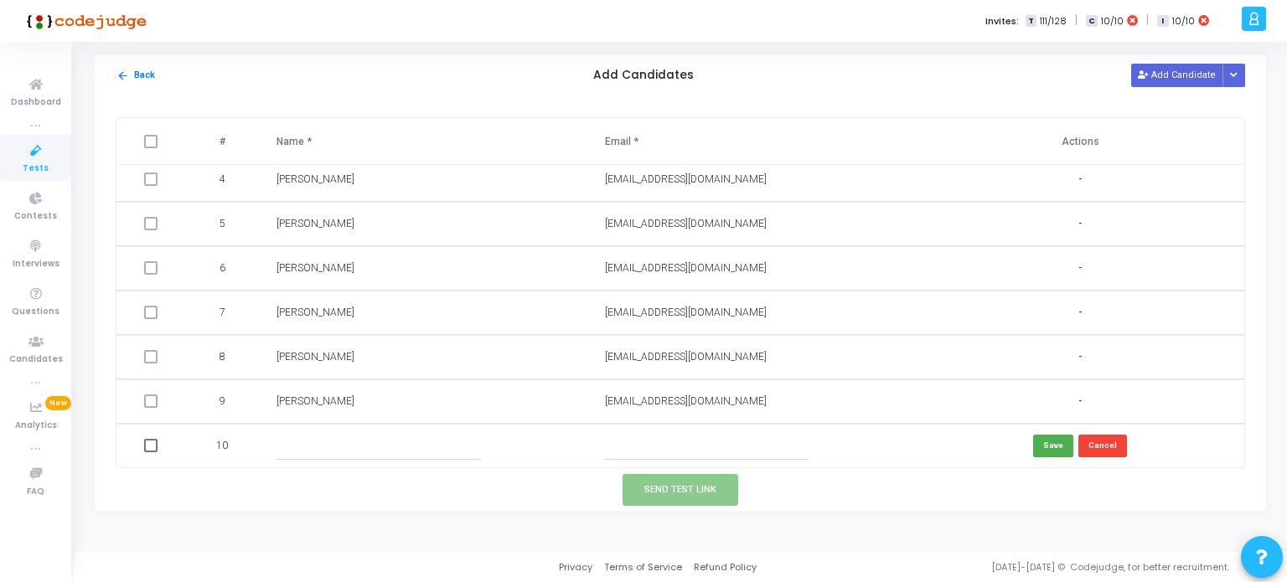
click at [620, 442] on input "text" at bounding box center [707, 446] width 204 height 28
paste input "[EMAIL_ADDRESS][DOMAIN_NAME]"
click at [620, 442] on input "[EMAIL_ADDRESS][DOMAIN_NAME]" at bounding box center [707, 446] width 204 height 28
type input "[EMAIL_ADDRESS][DOMAIN_NAME]"
click at [295, 445] on input "text" at bounding box center [378, 446] width 204 height 28
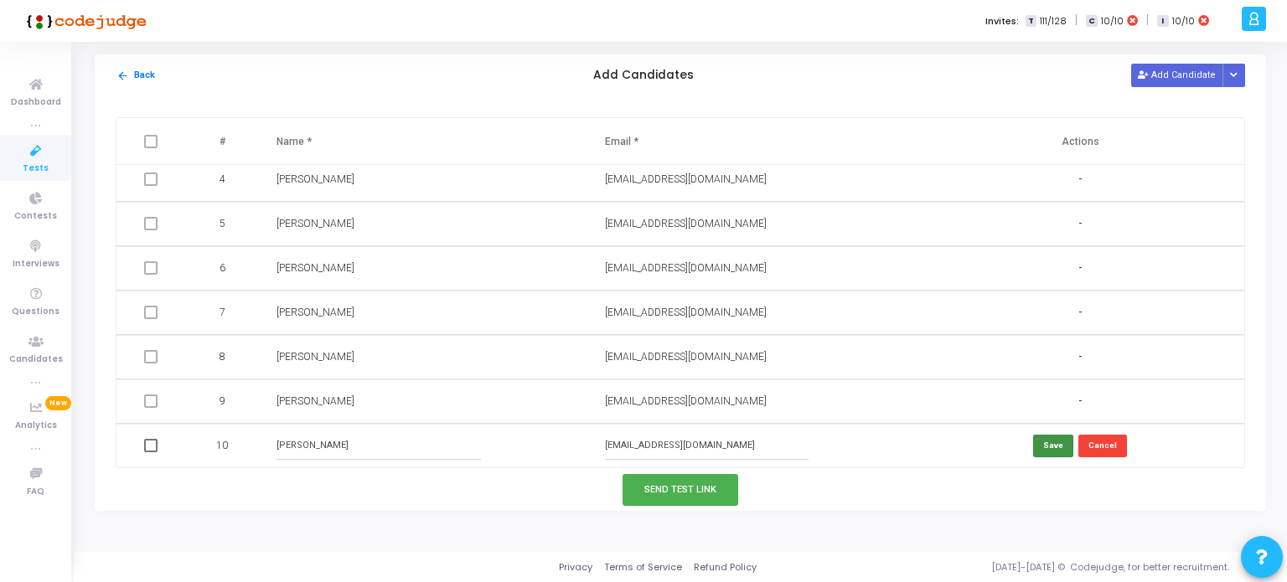
type input "Kishan Ghogari"
click at [1042, 447] on button "Save" at bounding box center [1053, 446] width 40 height 23
click at [659, 482] on button "Send Test Link" at bounding box center [680, 489] width 116 height 31
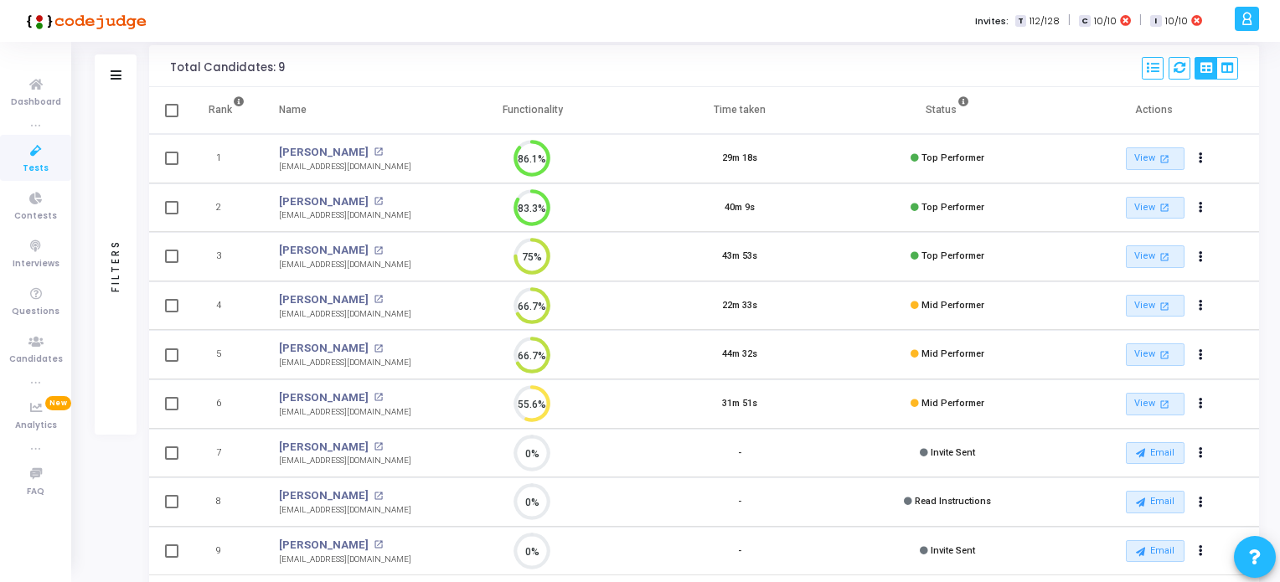
scroll to position [26, 0]
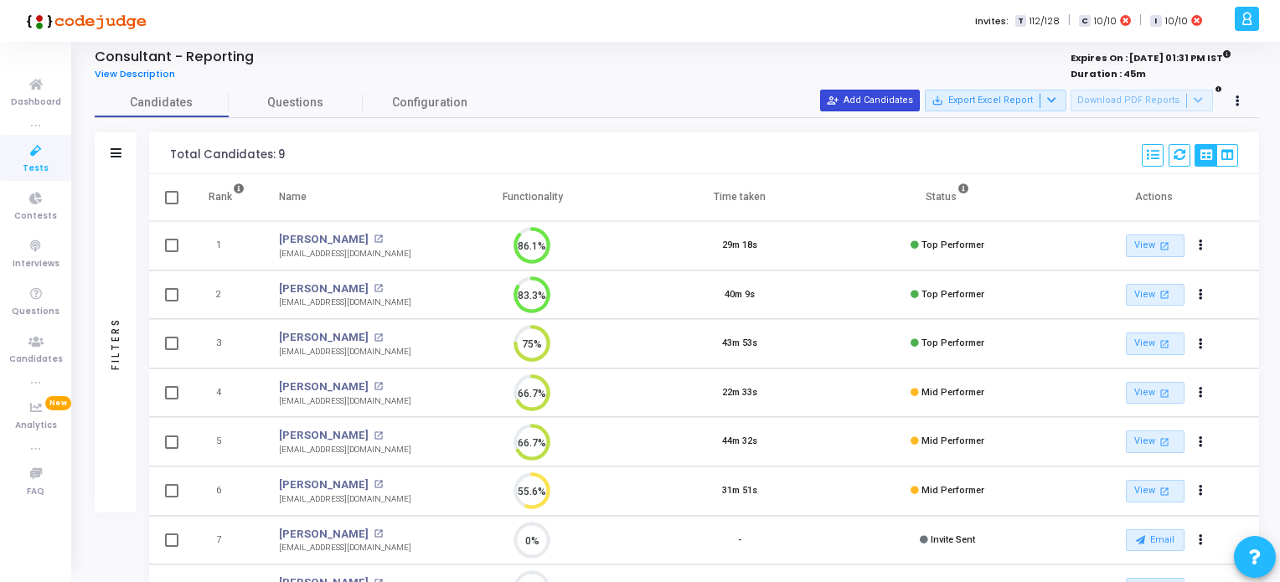
click at [864, 95] on button "person_add_alt Add Candidates" at bounding box center [870, 101] width 100 height 22
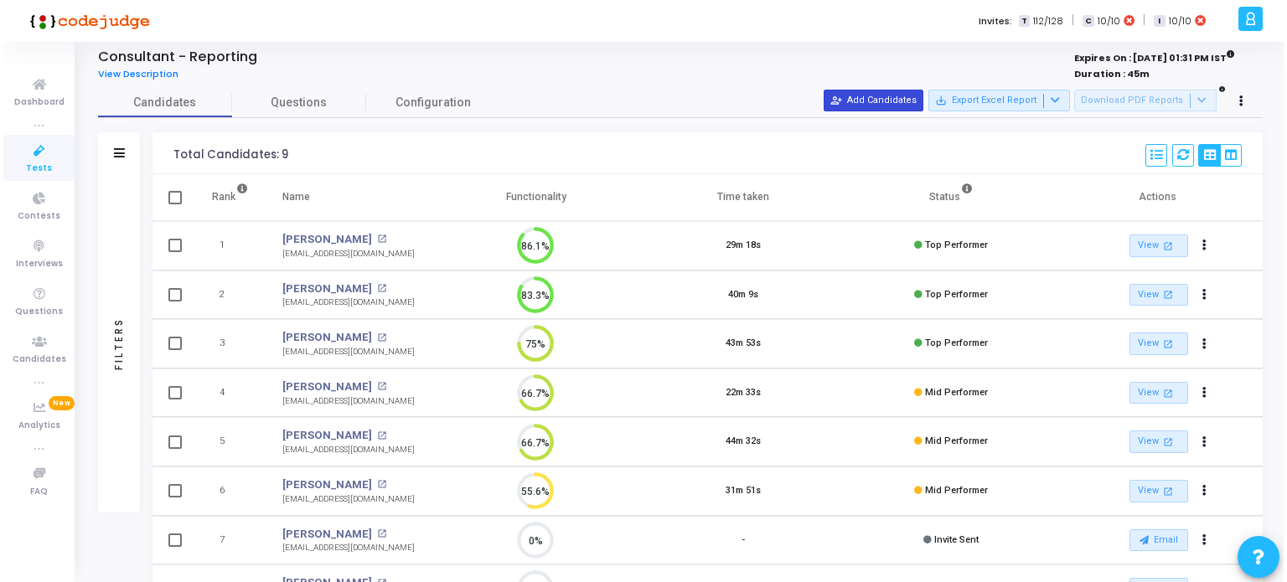
scroll to position [0, 0]
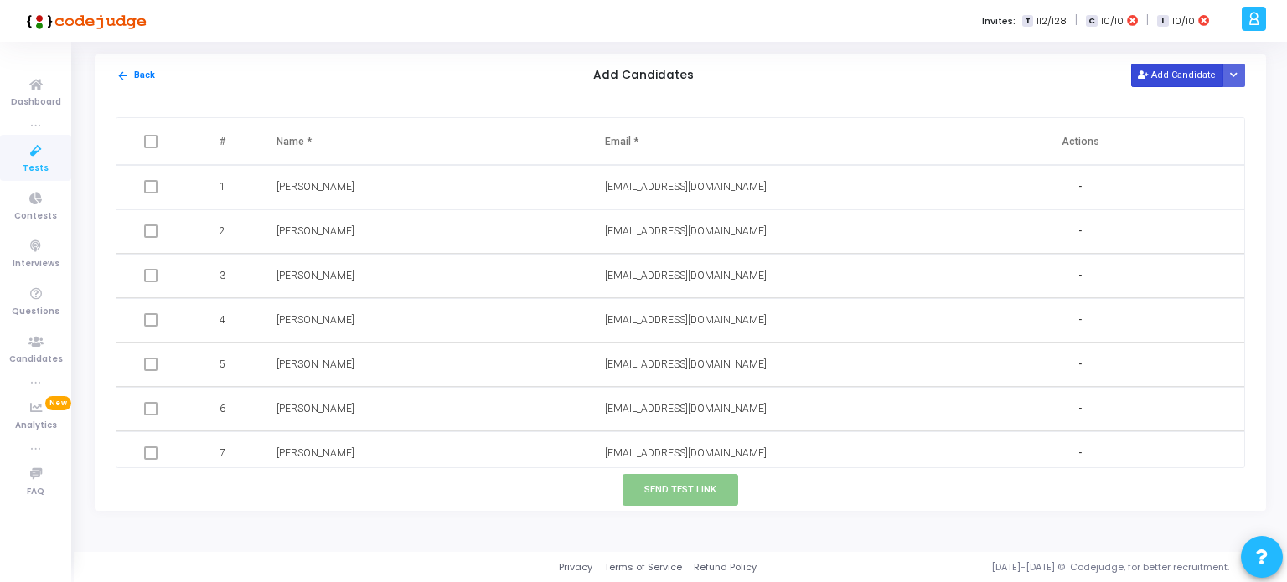
click at [1185, 75] on button "Add Candidate" at bounding box center [1177, 75] width 92 height 23
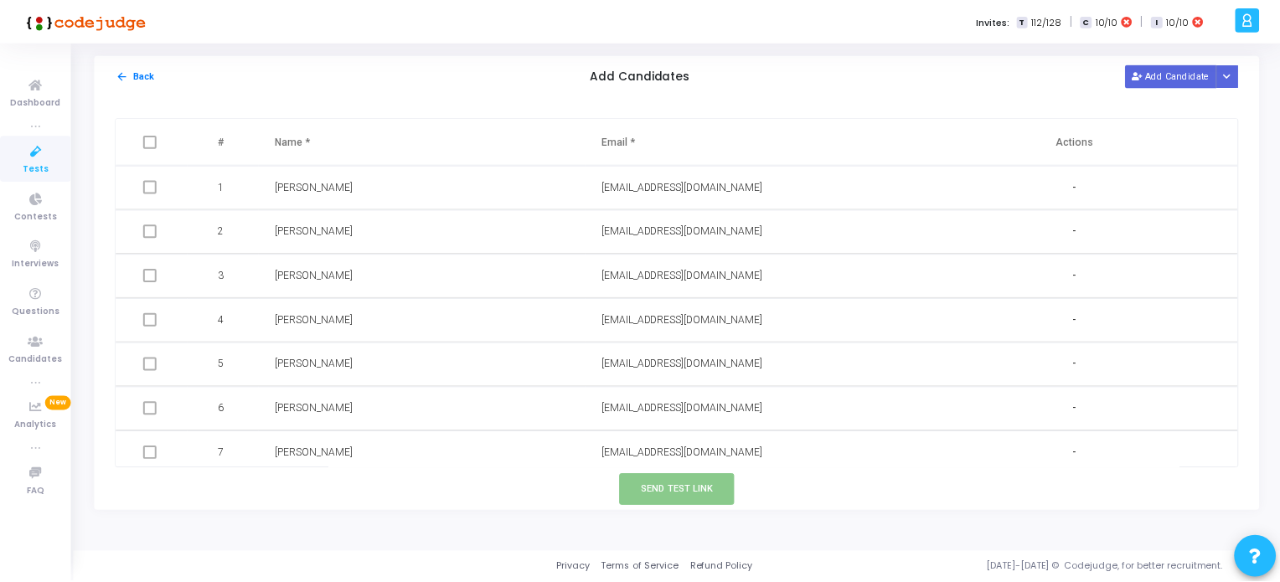
scroll to position [141, 0]
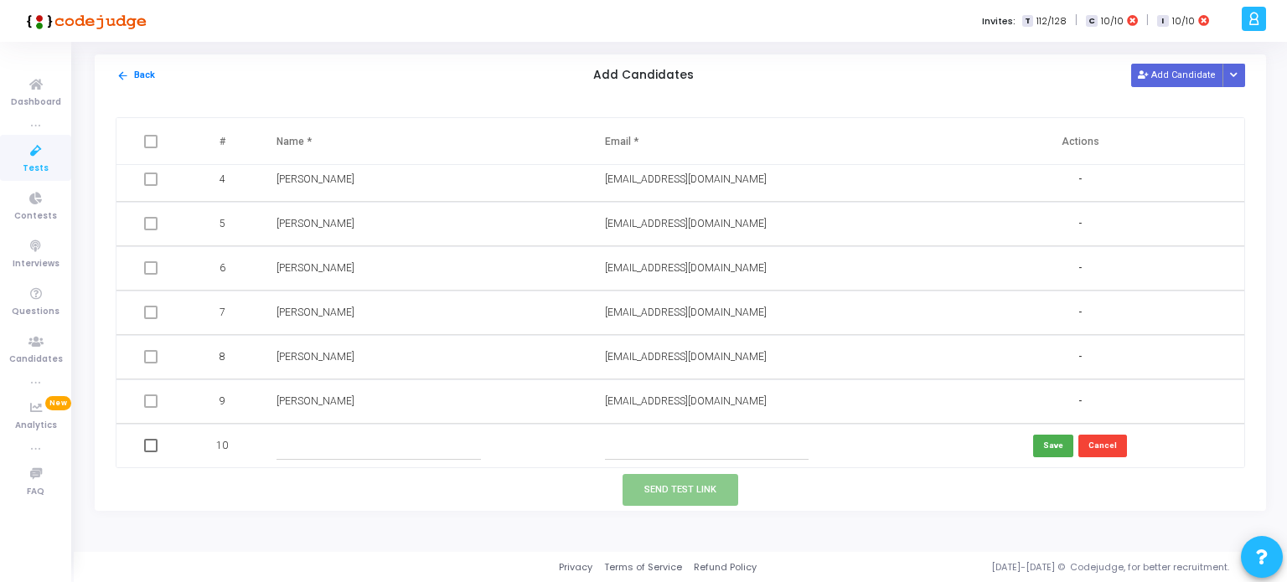
click at [644, 446] on input "text" at bounding box center [707, 446] width 204 height 28
paste input "[EMAIL_ADDRESS][DOMAIN_NAME]"
type input "[EMAIL_ADDRESS][DOMAIN_NAME]"
click at [353, 451] on input "text" at bounding box center [378, 446] width 204 height 28
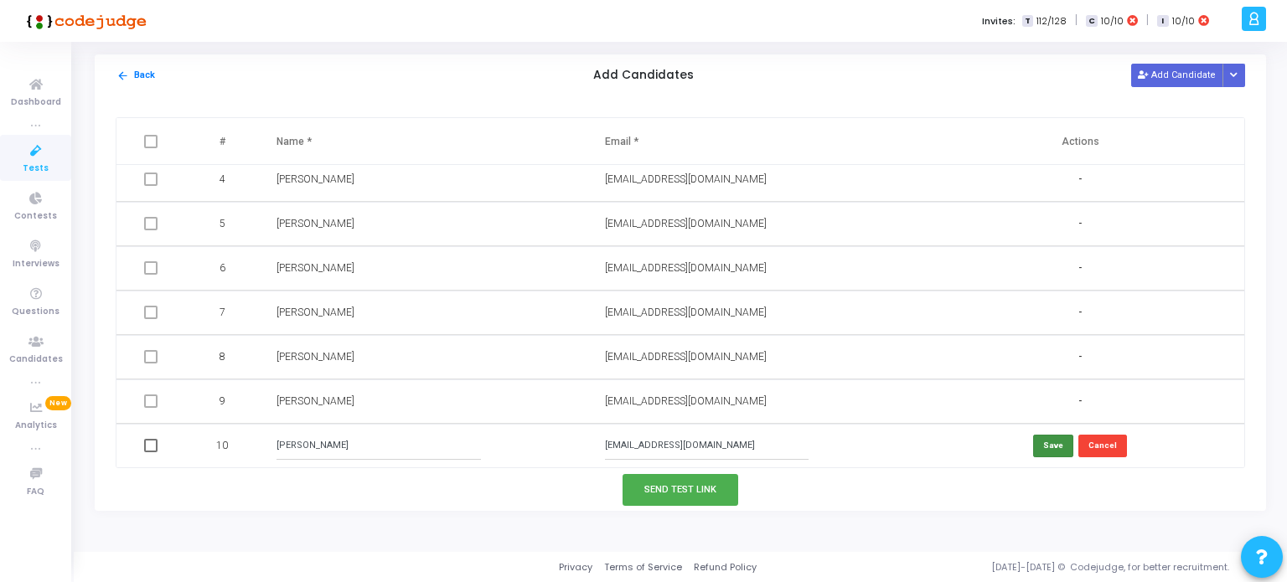
type input "[PERSON_NAME]"
click at [1046, 446] on button "Save" at bounding box center [1053, 446] width 40 height 23
click at [694, 493] on button "Send Test Link" at bounding box center [680, 489] width 116 height 31
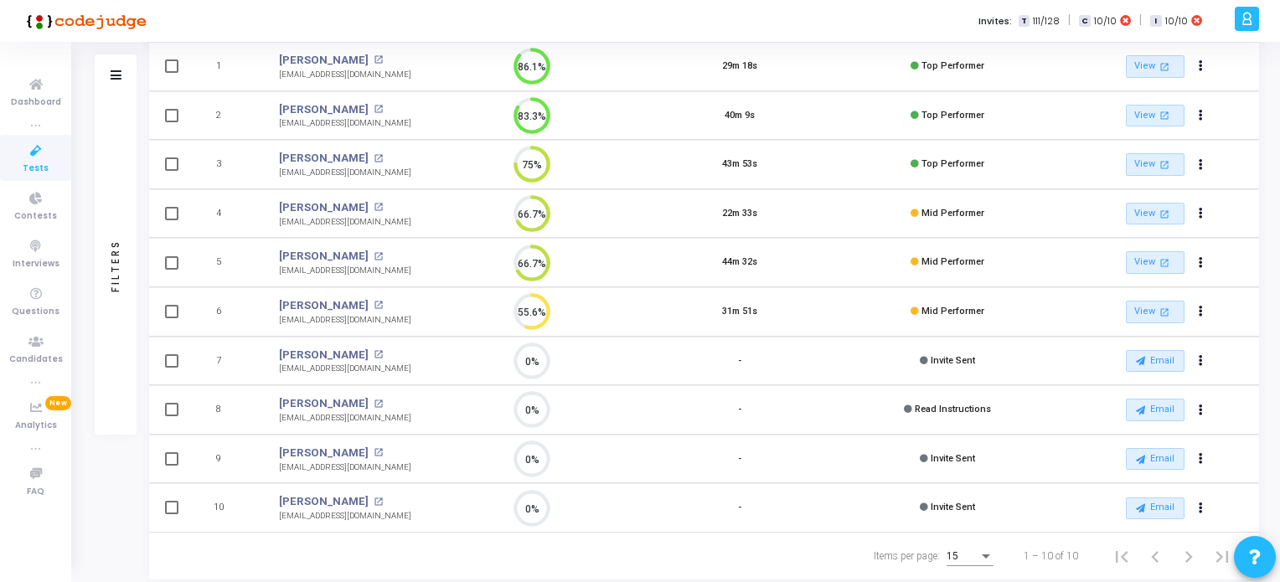
scroll to position [241, 0]
